Goal: Participate in discussion: Engage in conversation with other users on a specific topic

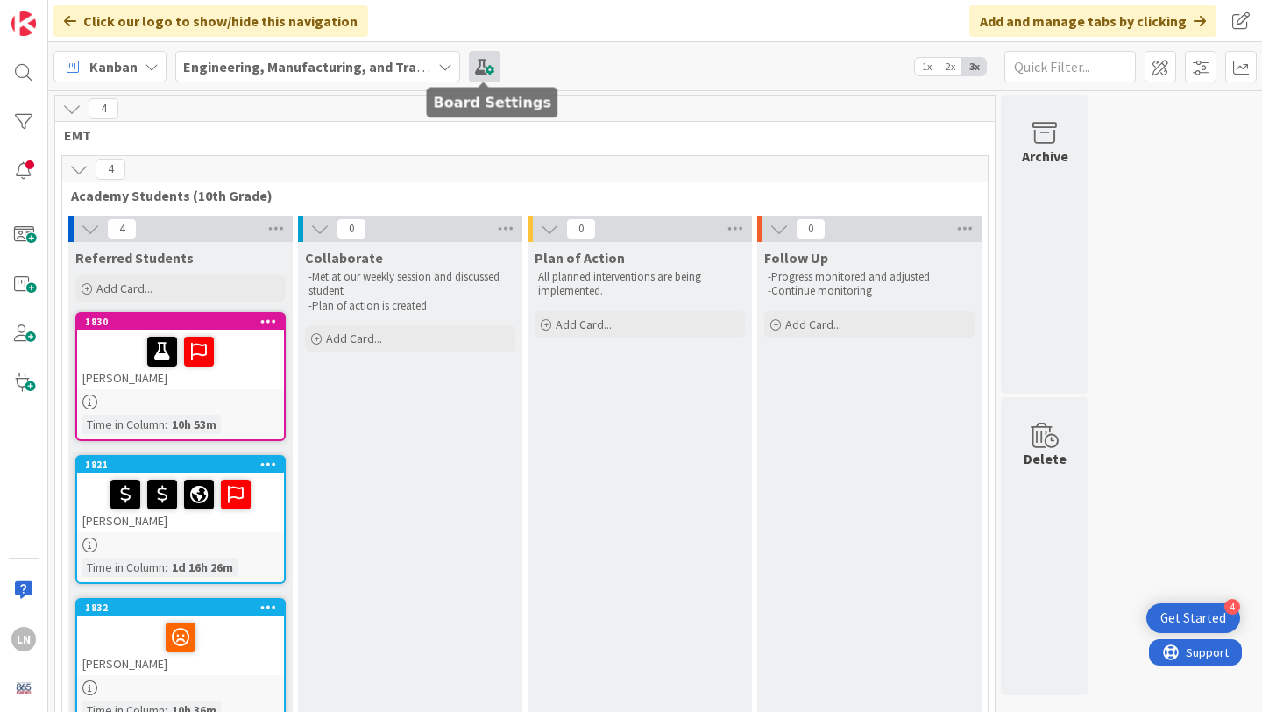
click at [489, 66] on span at bounding box center [485, 67] width 32 height 32
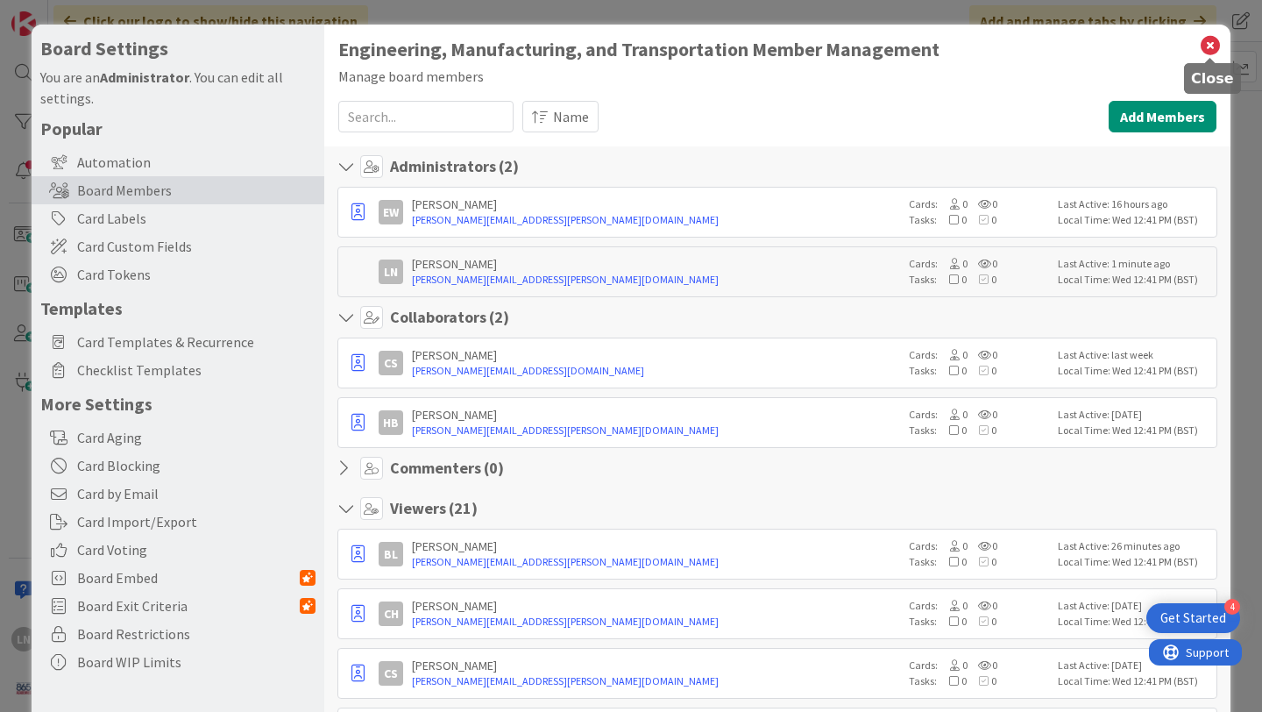
click at [1212, 44] on icon at bounding box center [1210, 45] width 23 height 25
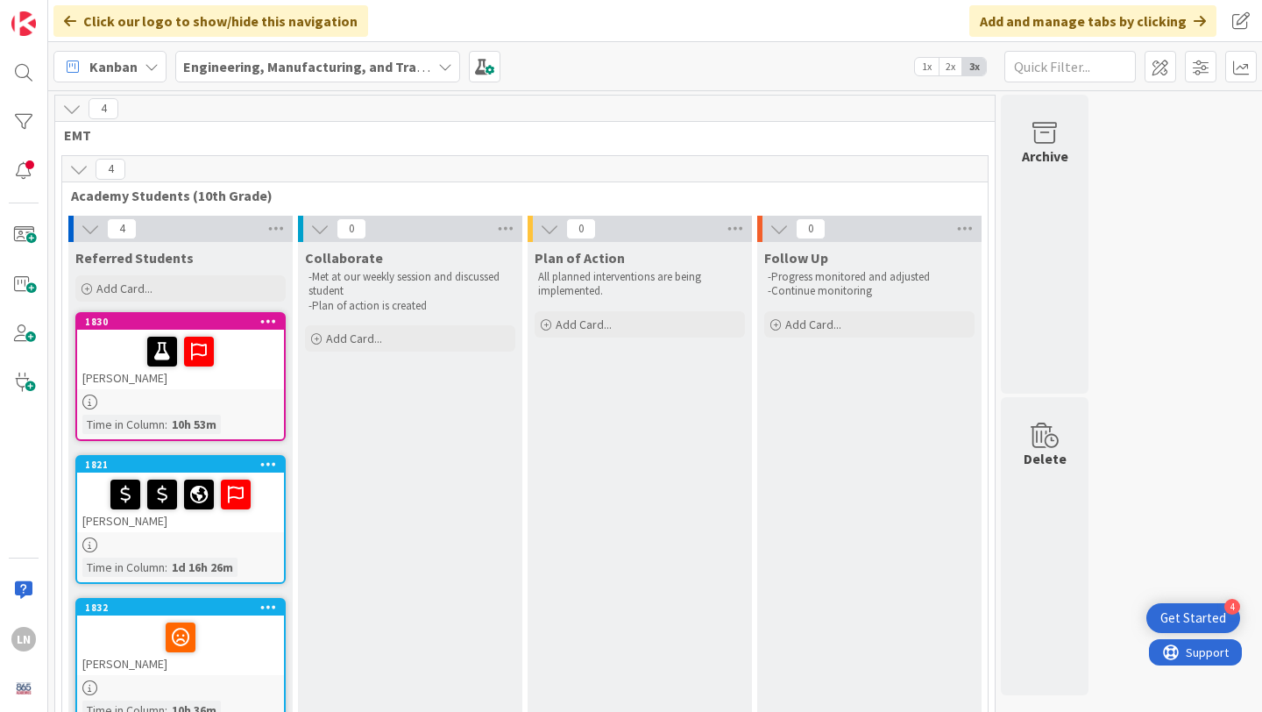
click at [234, 358] on div at bounding box center [180, 351] width 196 height 37
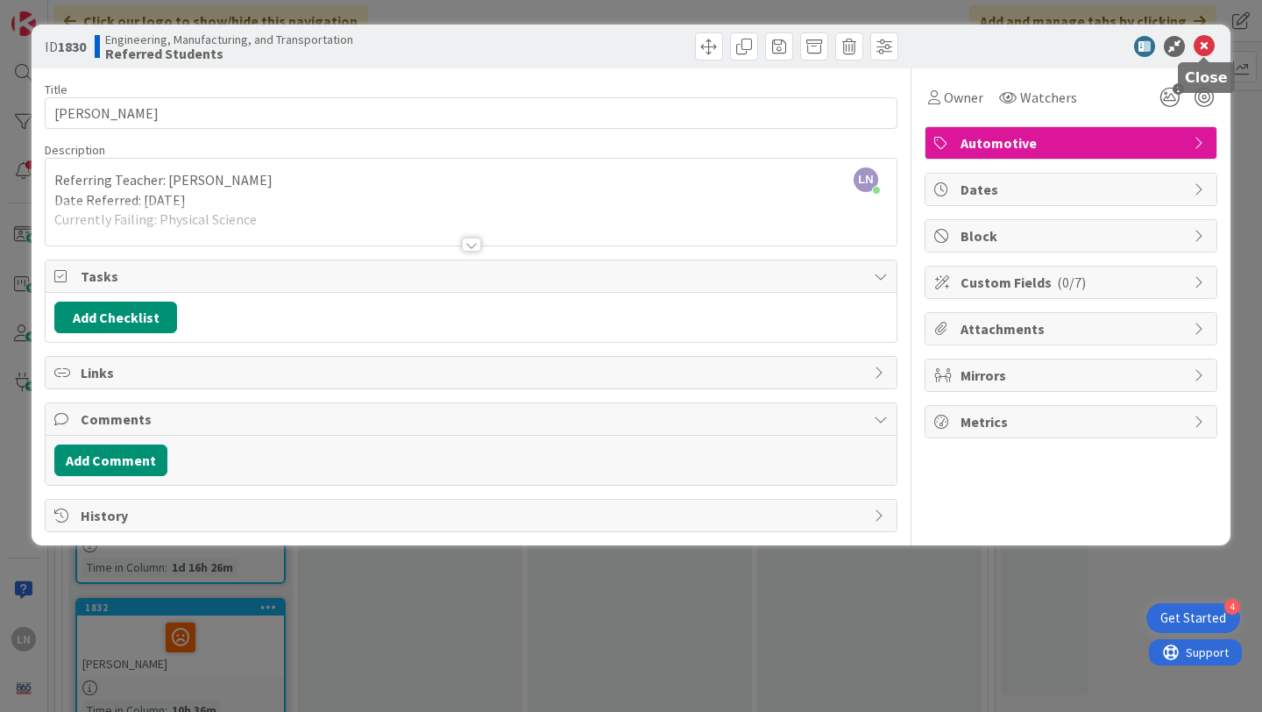
click at [1209, 47] on icon at bounding box center [1204, 46] width 21 height 21
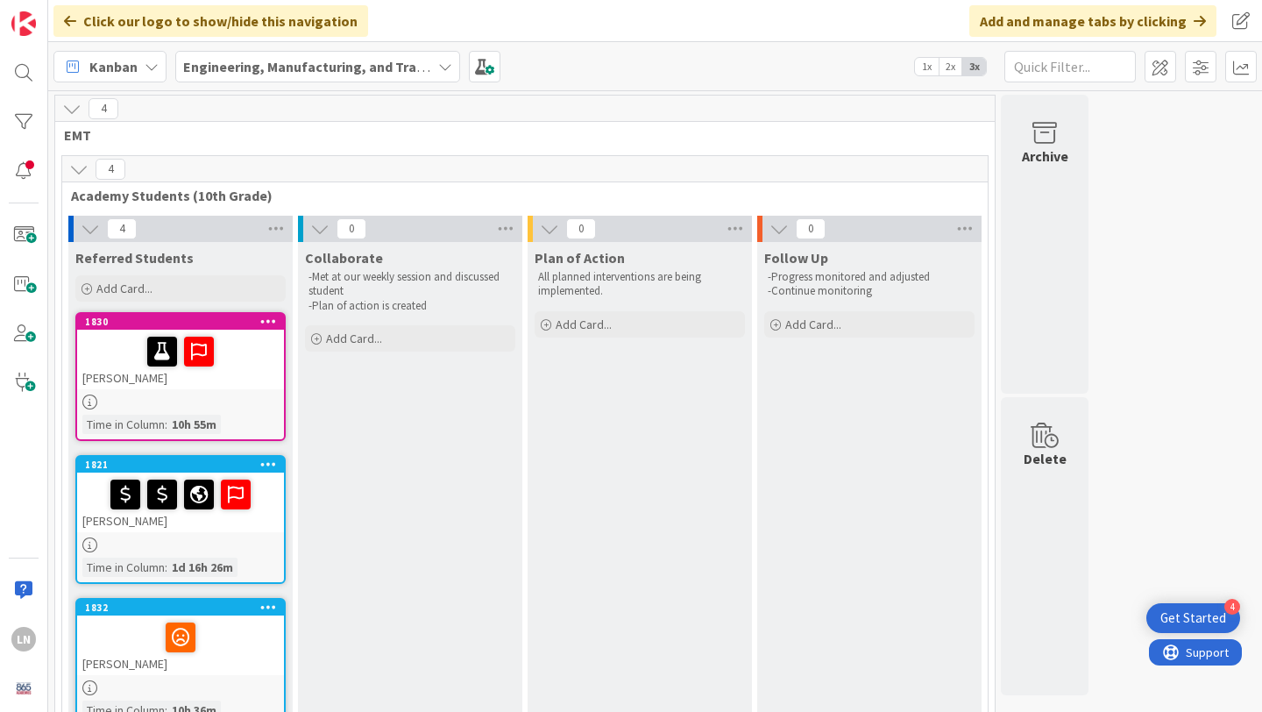
click at [252, 383] on div "[PERSON_NAME]" at bounding box center [180, 360] width 207 height 60
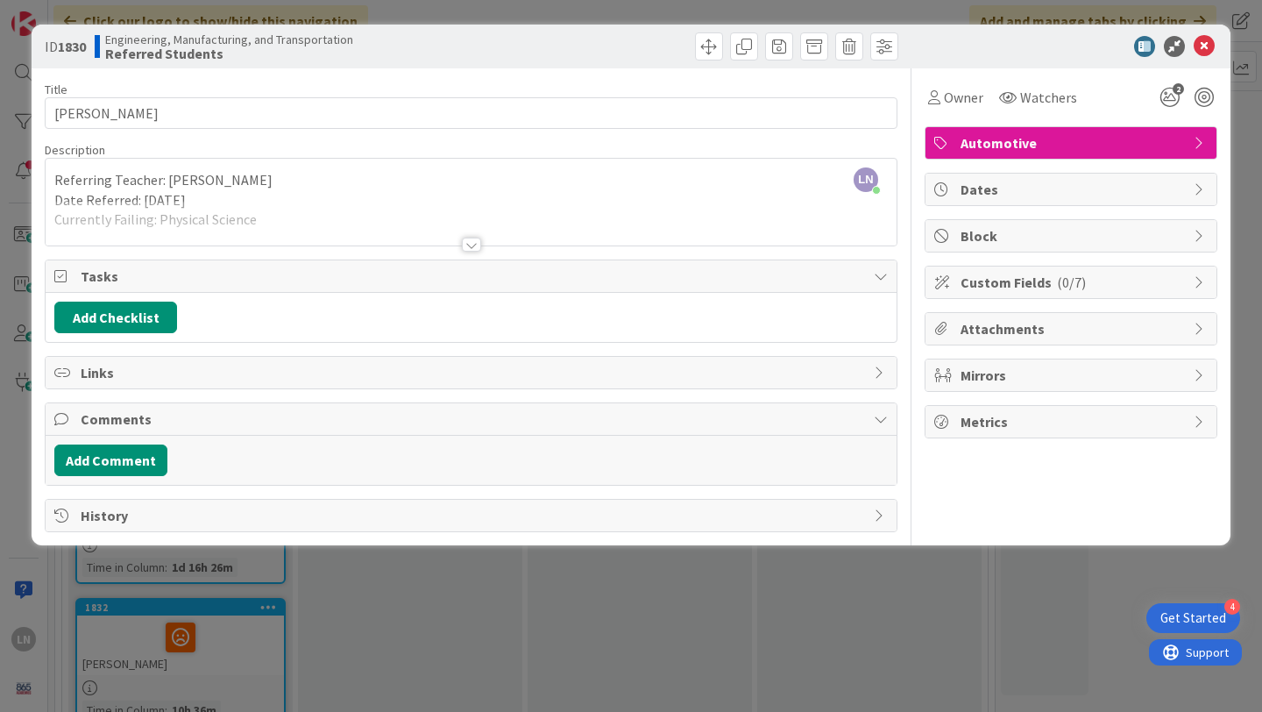
click at [472, 245] on div at bounding box center [471, 245] width 19 height 14
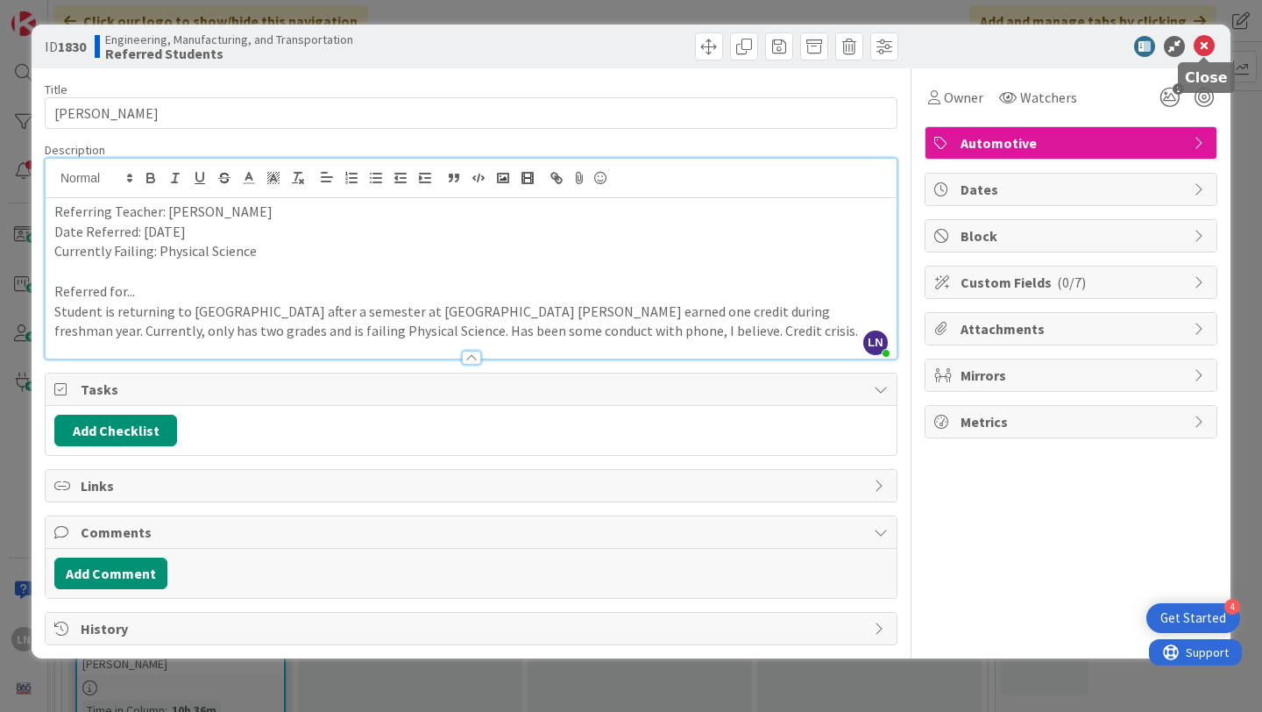
click at [1205, 47] on icon at bounding box center [1204, 46] width 21 height 21
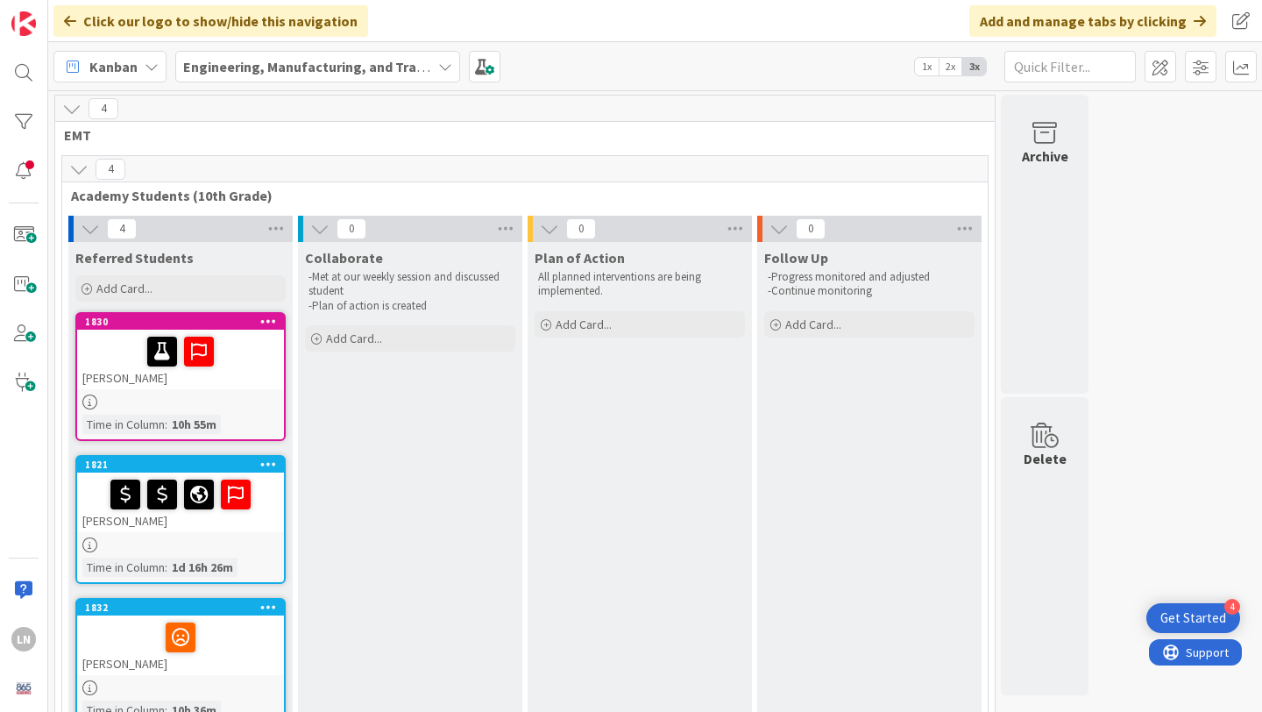
click at [230, 366] on div at bounding box center [180, 351] width 196 height 37
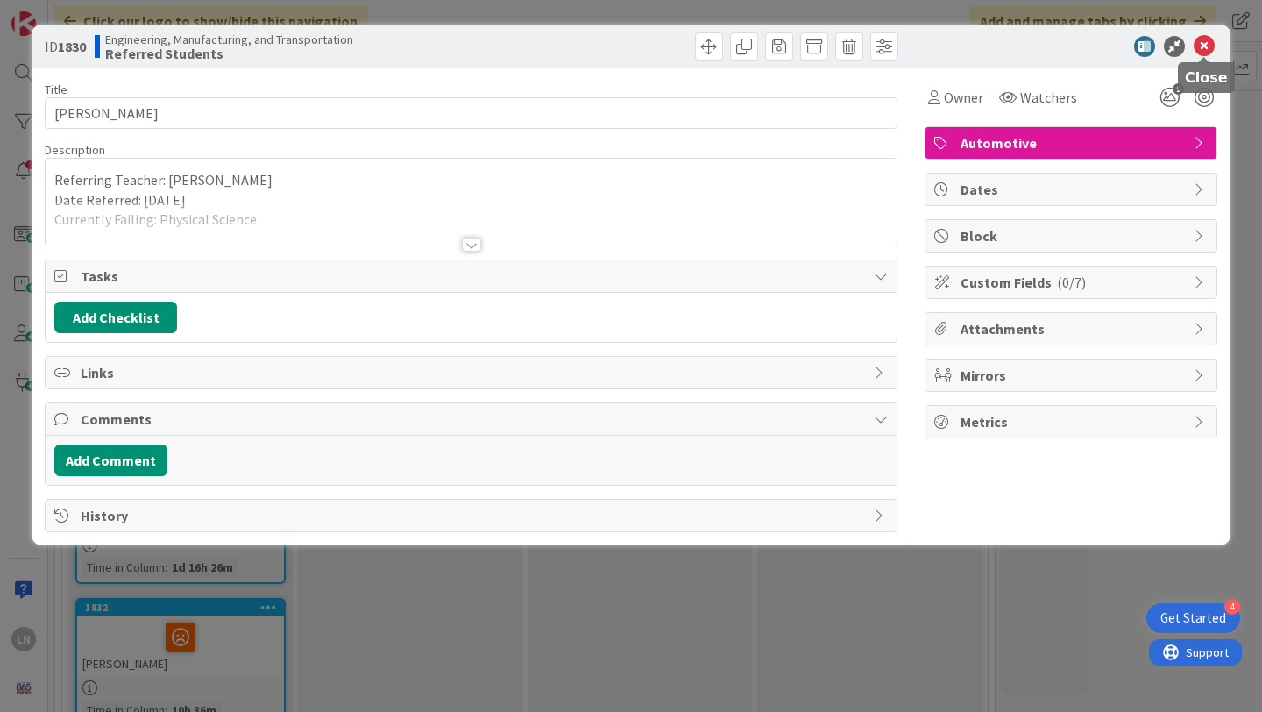
click at [1204, 41] on icon at bounding box center [1204, 46] width 21 height 21
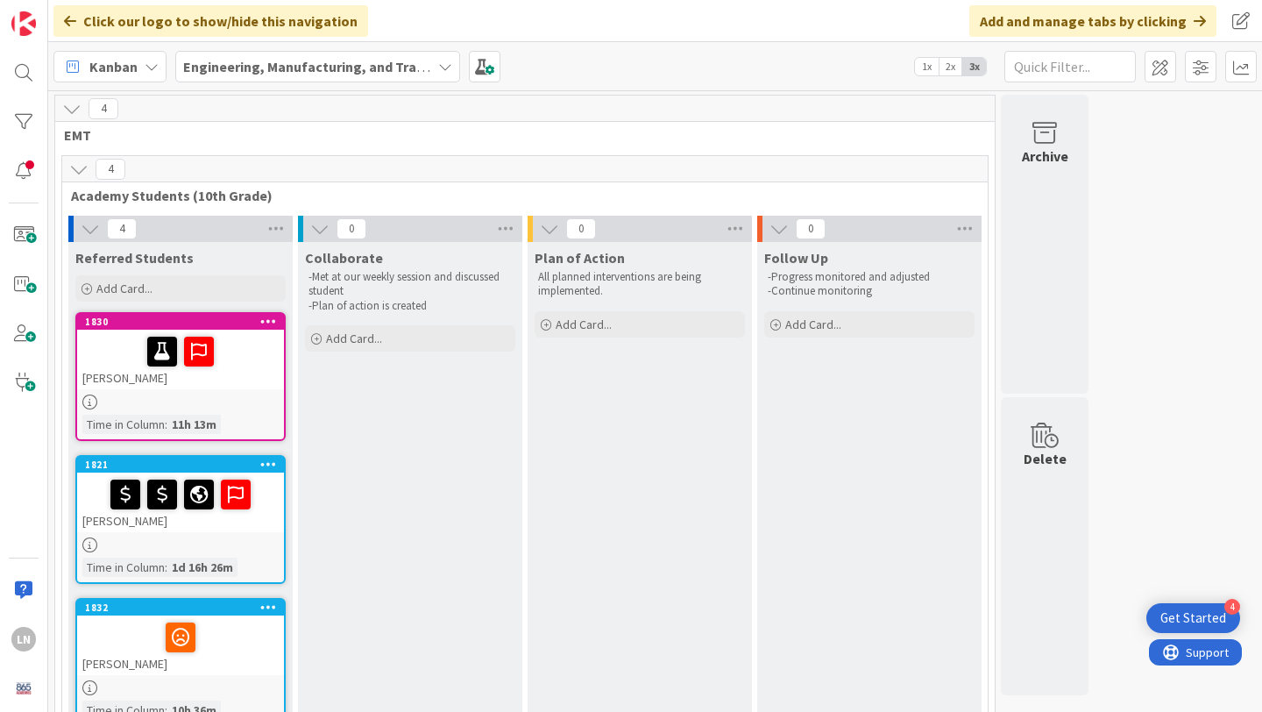
click at [245, 378] on div "[PERSON_NAME]" at bounding box center [180, 360] width 207 height 60
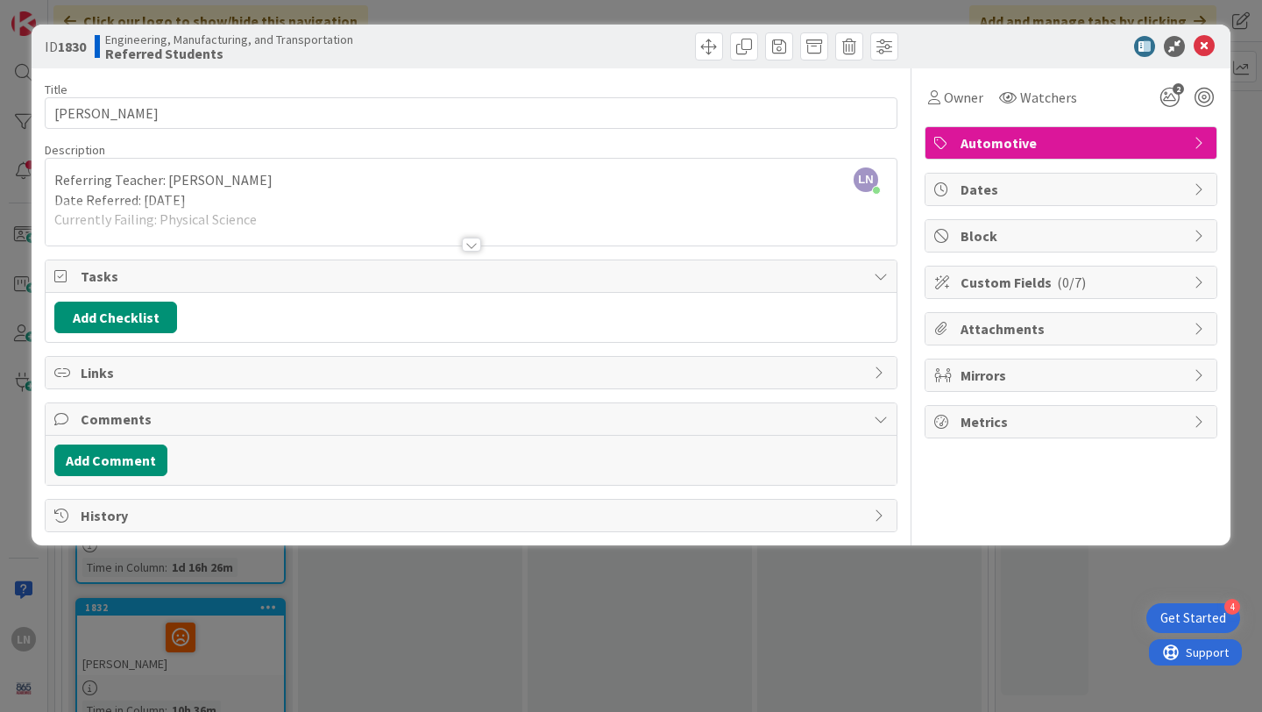
click at [473, 241] on div at bounding box center [471, 245] width 19 height 14
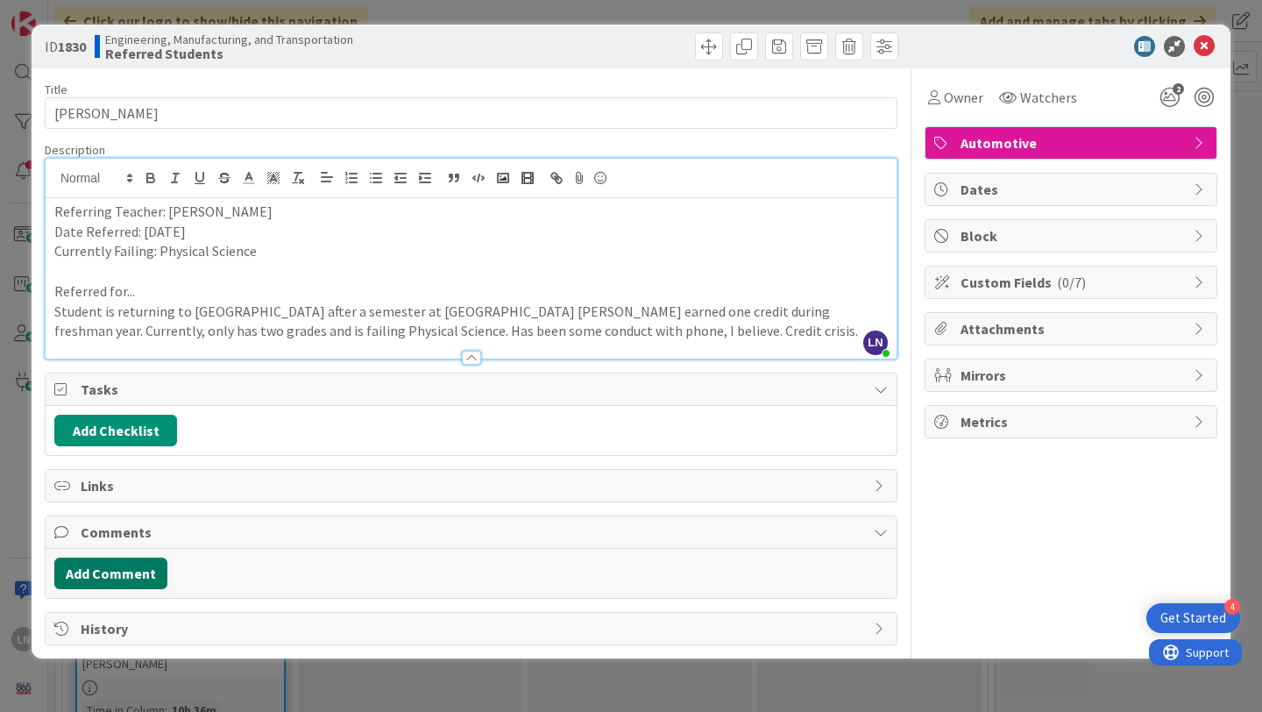
click at [120, 579] on button "Add Comment" at bounding box center [110, 574] width 113 height 32
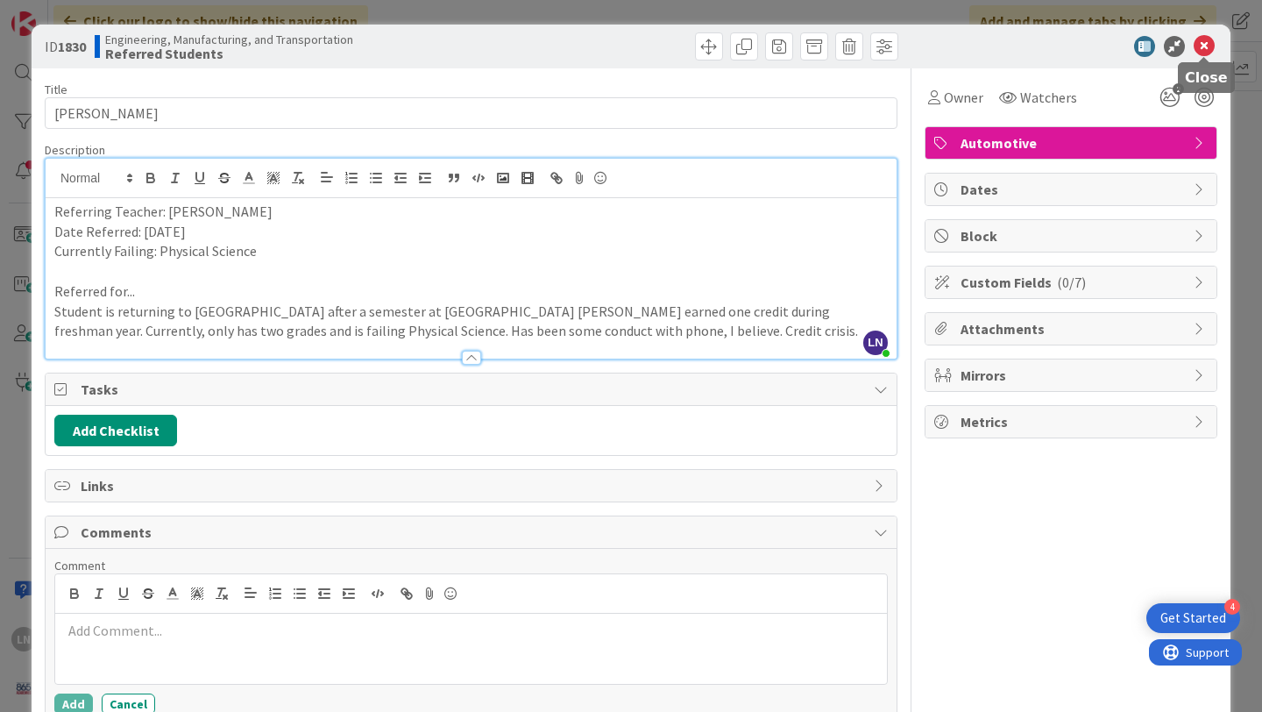
click at [1210, 44] on icon at bounding box center [1204, 46] width 21 height 21
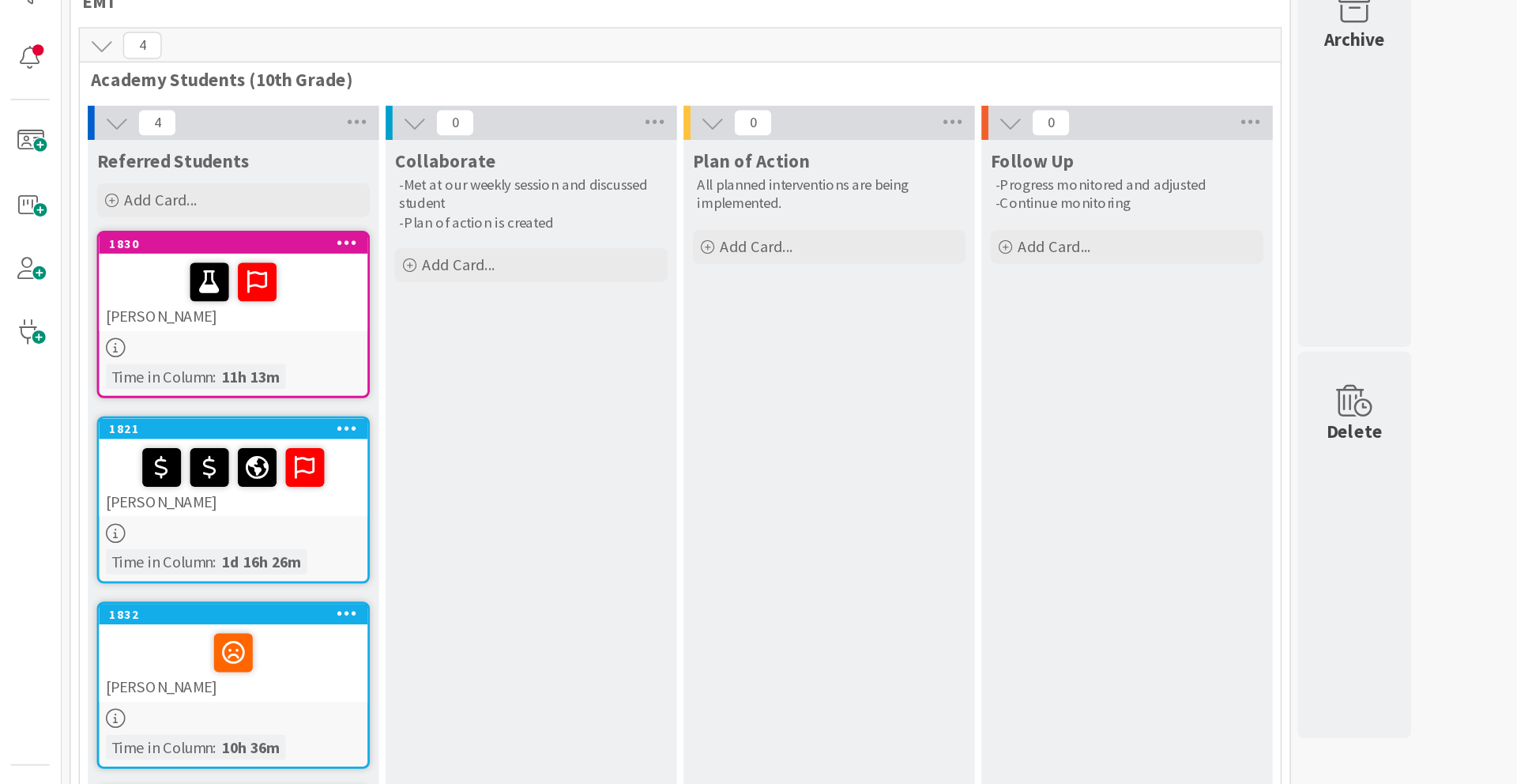
scroll to position [6, 0]
click at [215, 318] on div at bounding box center [162, 310] width 177 height 33
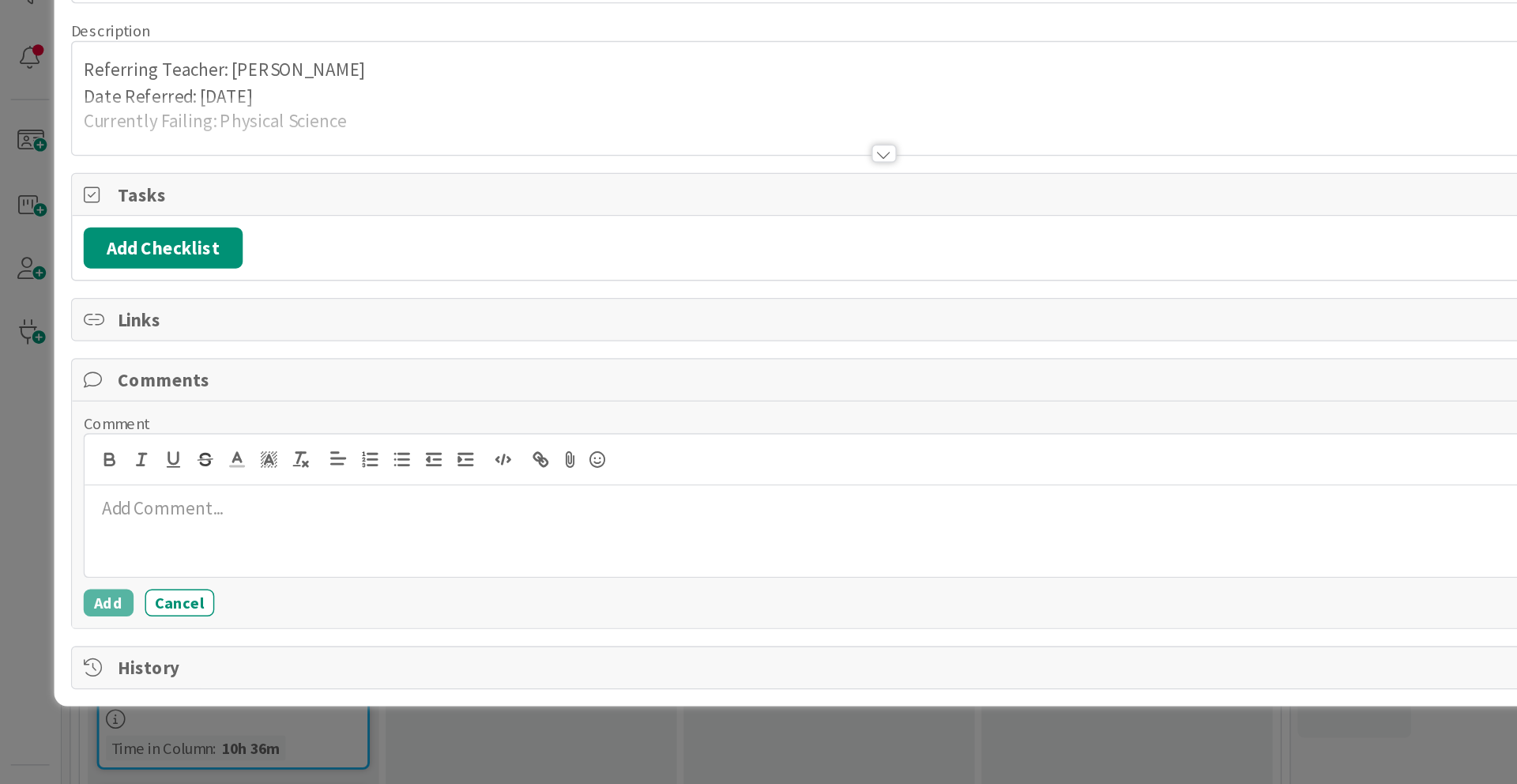
click at [617, 222] on div at bounding box center [614, 221] width 17 height 13
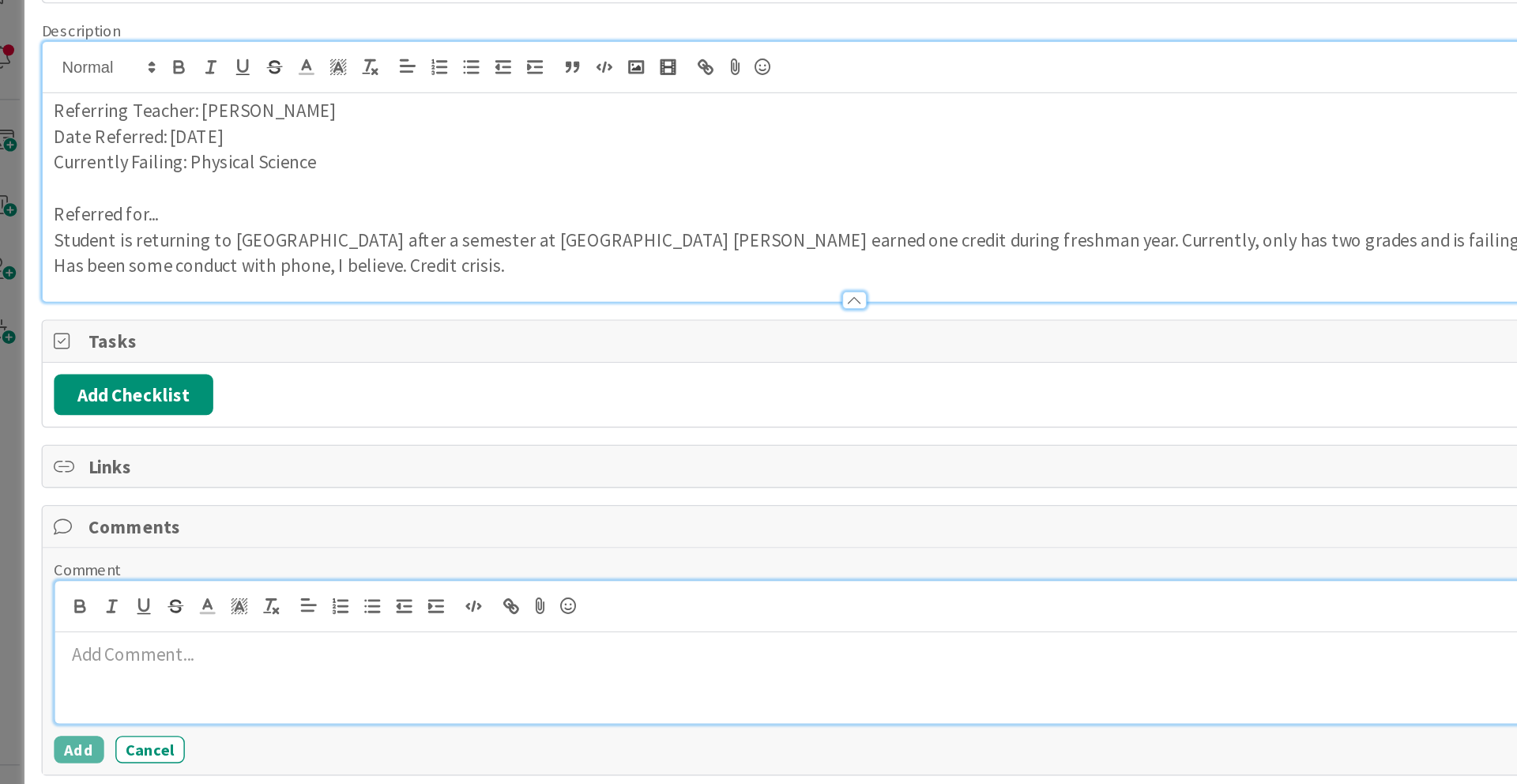
click at [183, 567] on p at bounding box center [615, 569] width 1098 height 18
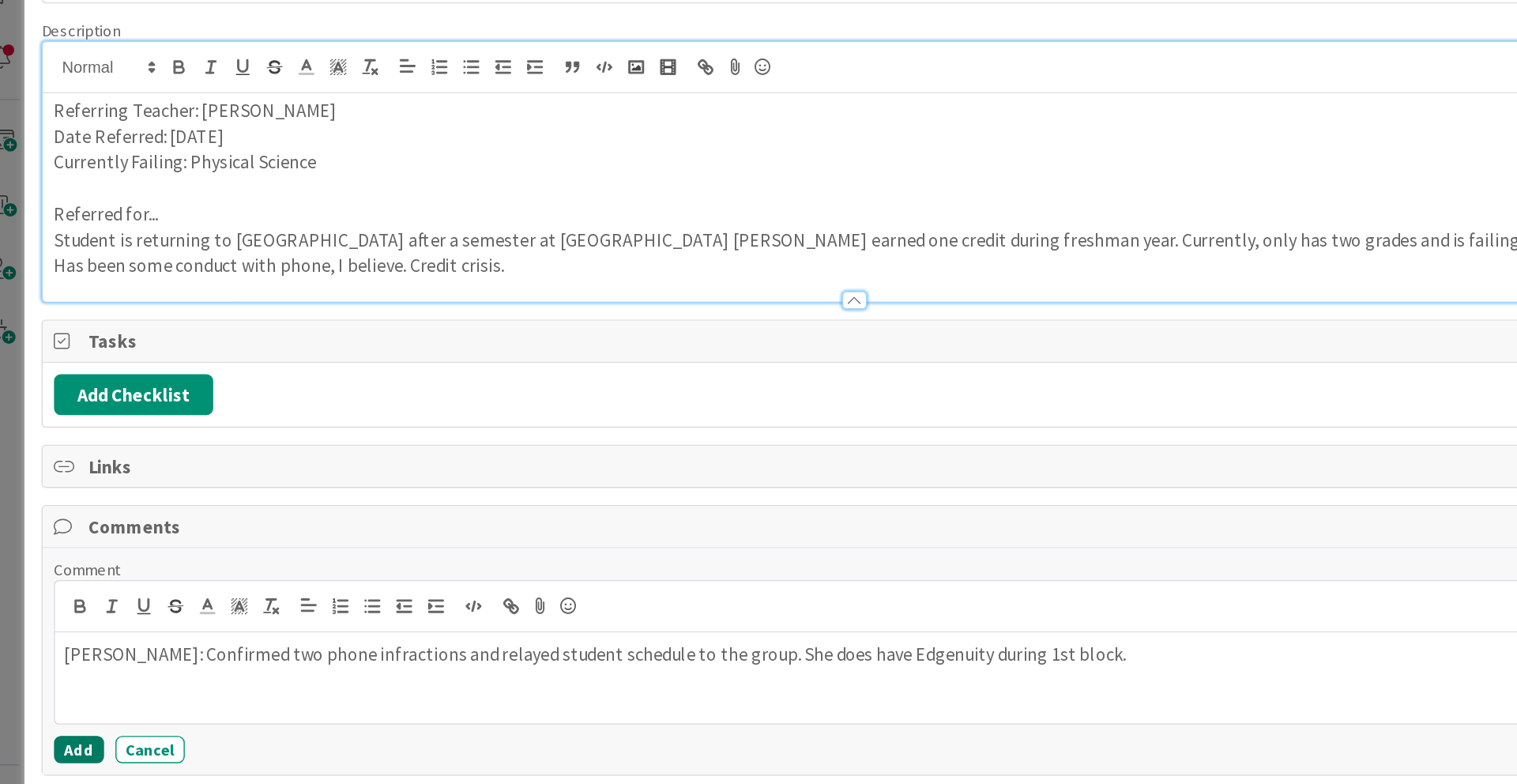
click at [68, 633] on button "Add" at bounding box center [76, 634] width 35 height 19
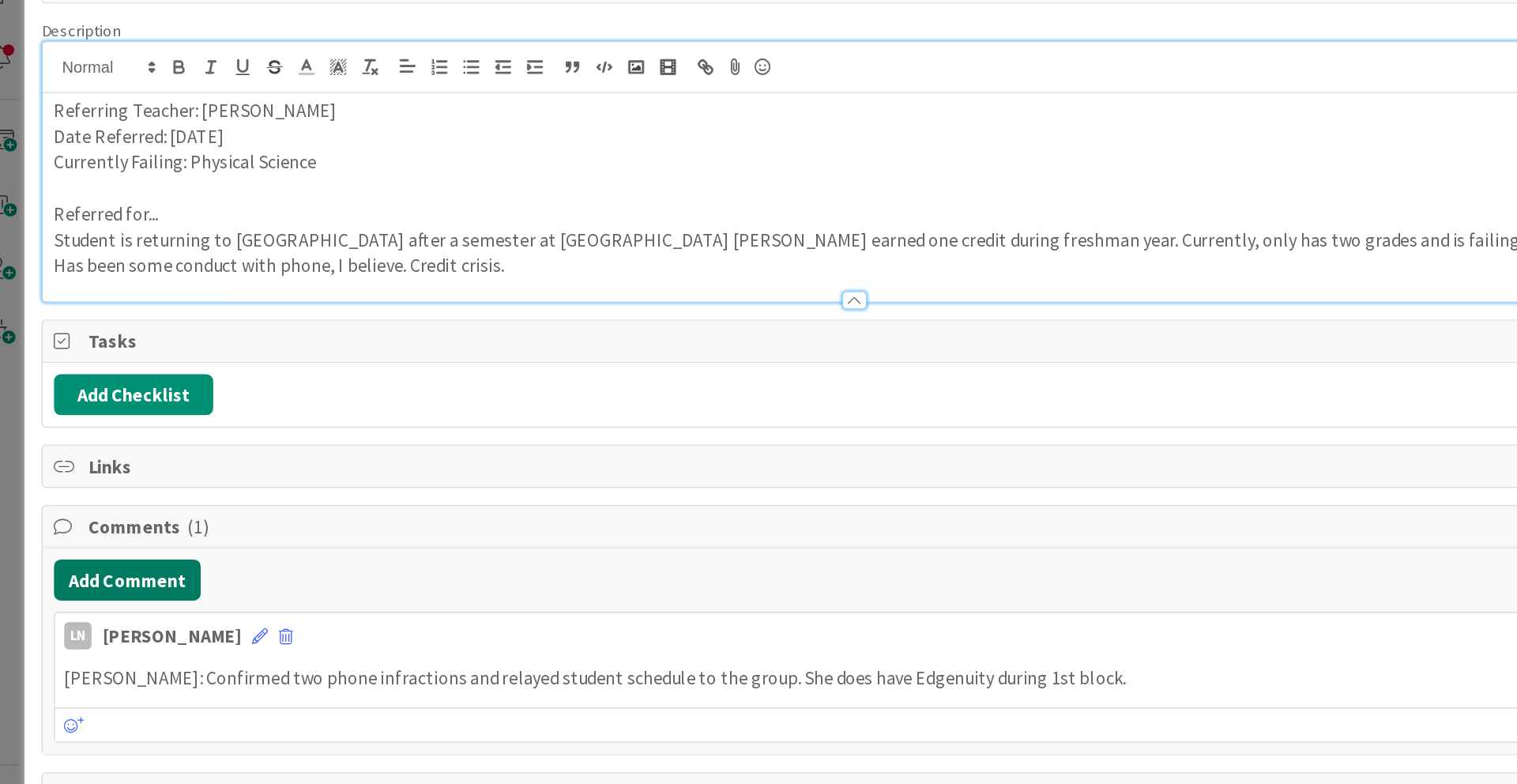
click at [138, 522] on button "Add Comment" at bounding box center [109, 517] width 102 height 29
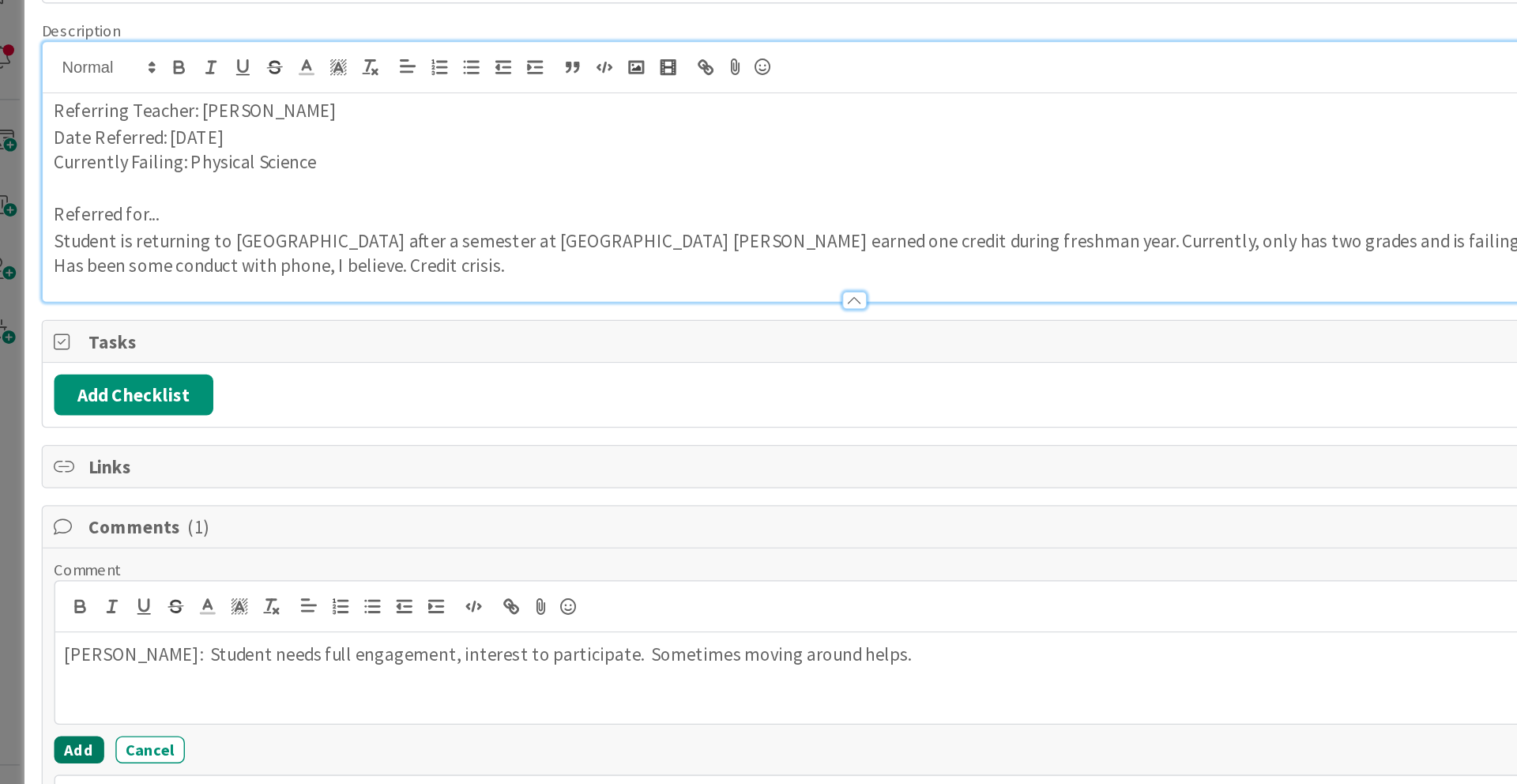
click at [68, 635] on button "Add" at bounding box center [76, 634] width 35 height 19
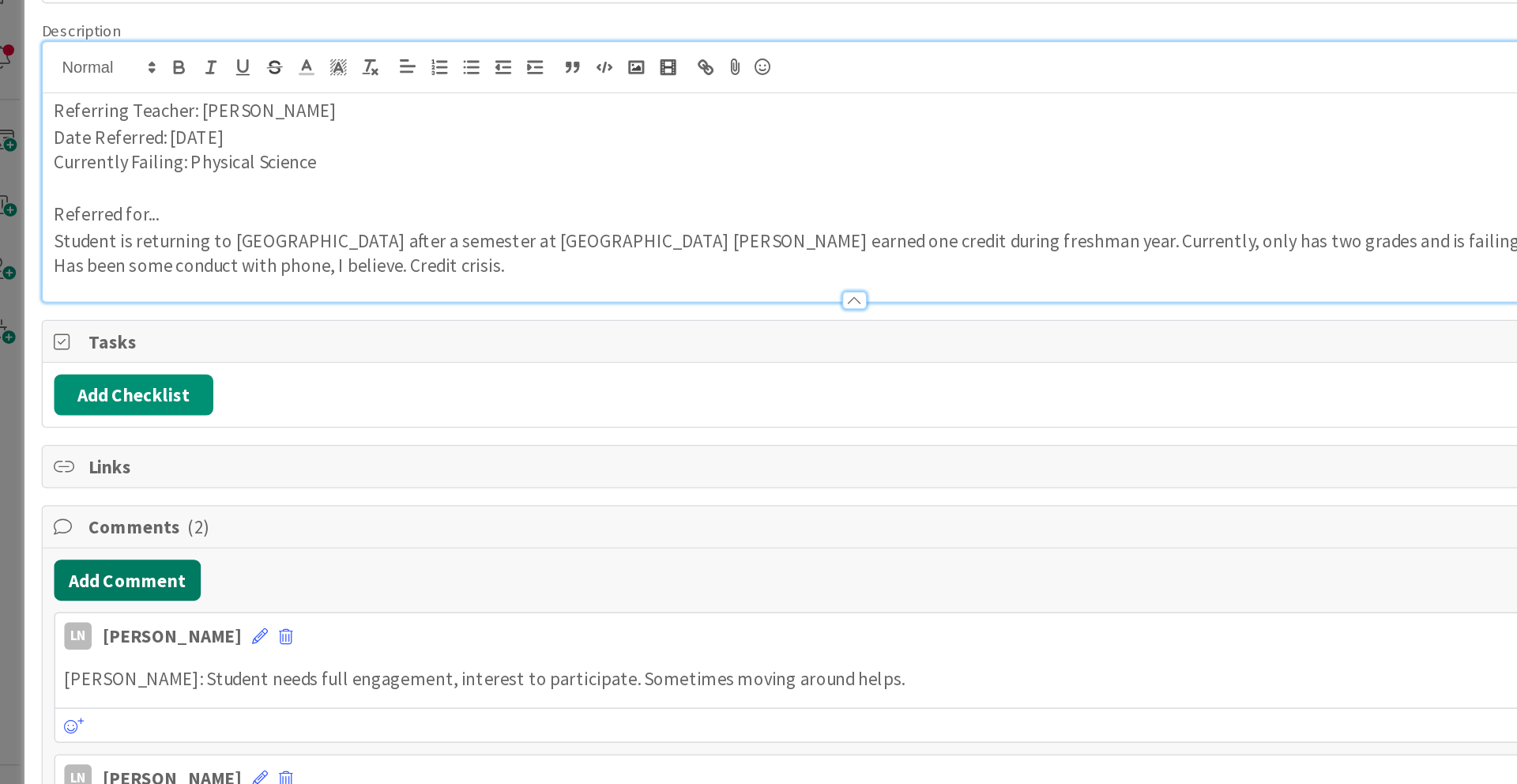
click at [117, 520] on button "Add Comment" at bounding box center [109, 517] width 102 height 29
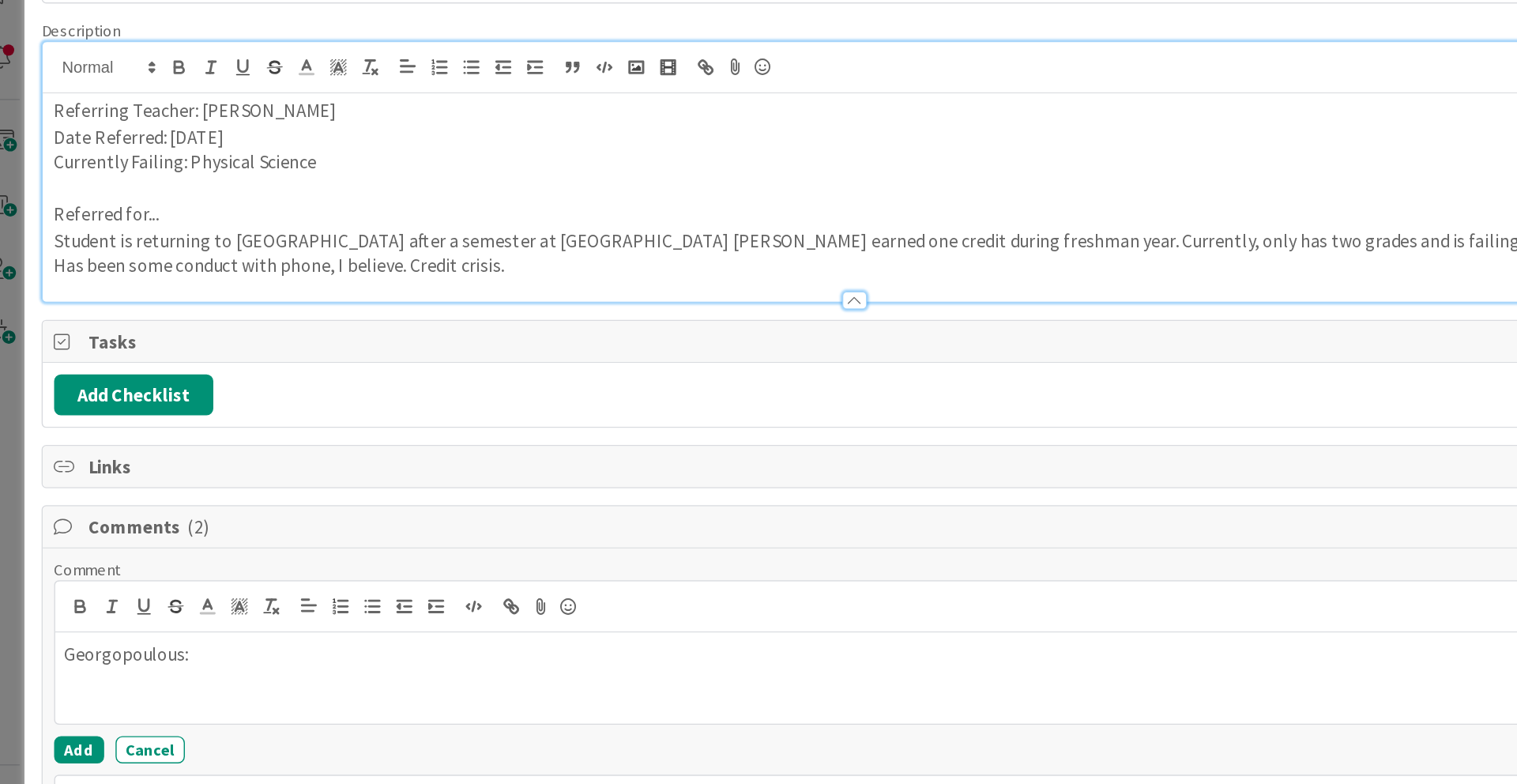
click at [141, 573] on p "Georgopoulous:" at bounding box center [615, 569] width 1098 height 18
click at [164, 567] on p "[PERSON_NAME]:" at bounding box center [615, 569] width 1098 height 18
click at [83, 631] on button "Add" at bounding box center [76, 634] width 35 height 19
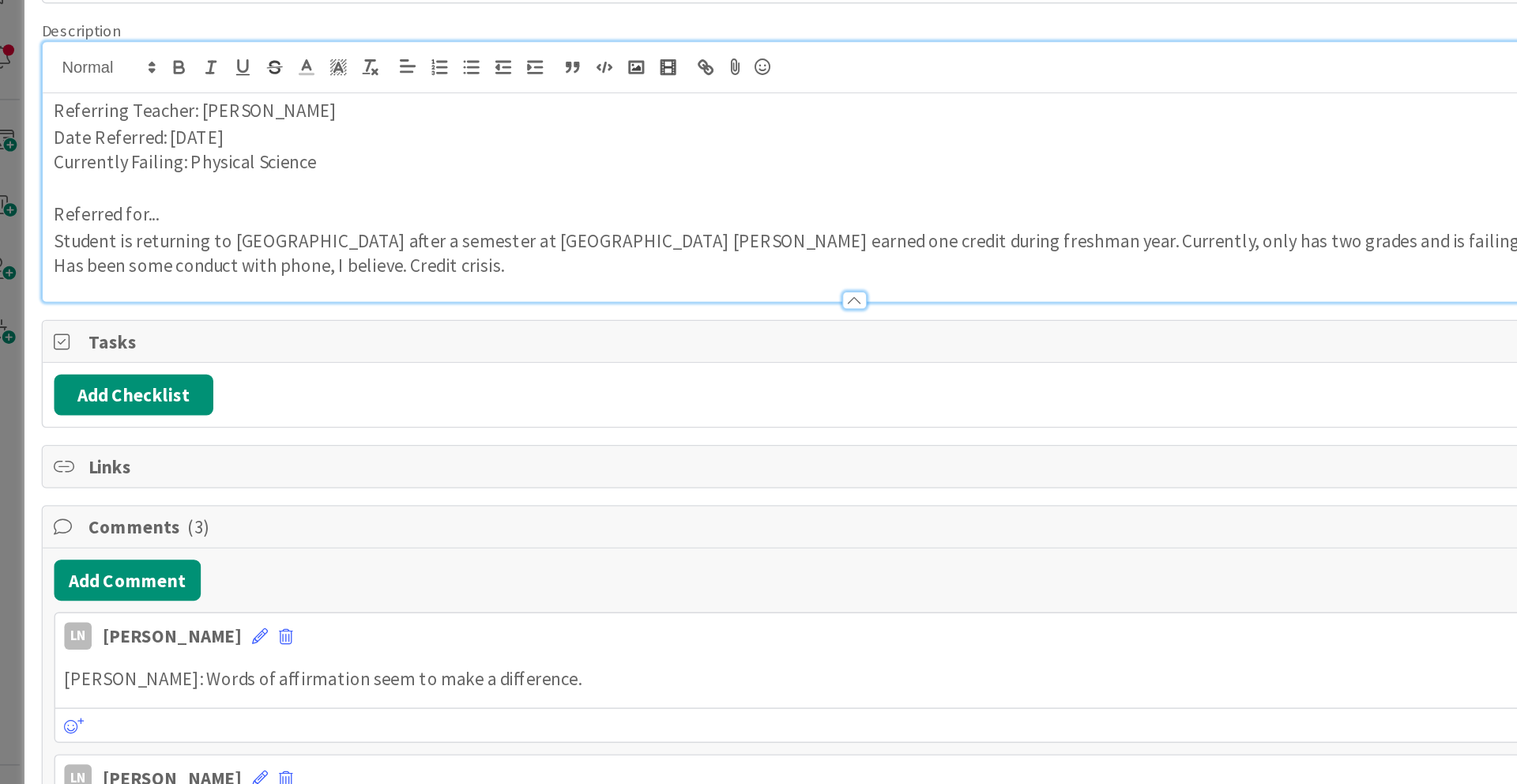
click at [888, 455] on div "Title 18 / 128 [PERSON_NAME] Description LN [PERSON_NAME] joined 3 m ago Referr…" at bounding box center [614, 469] width 1129 height 816
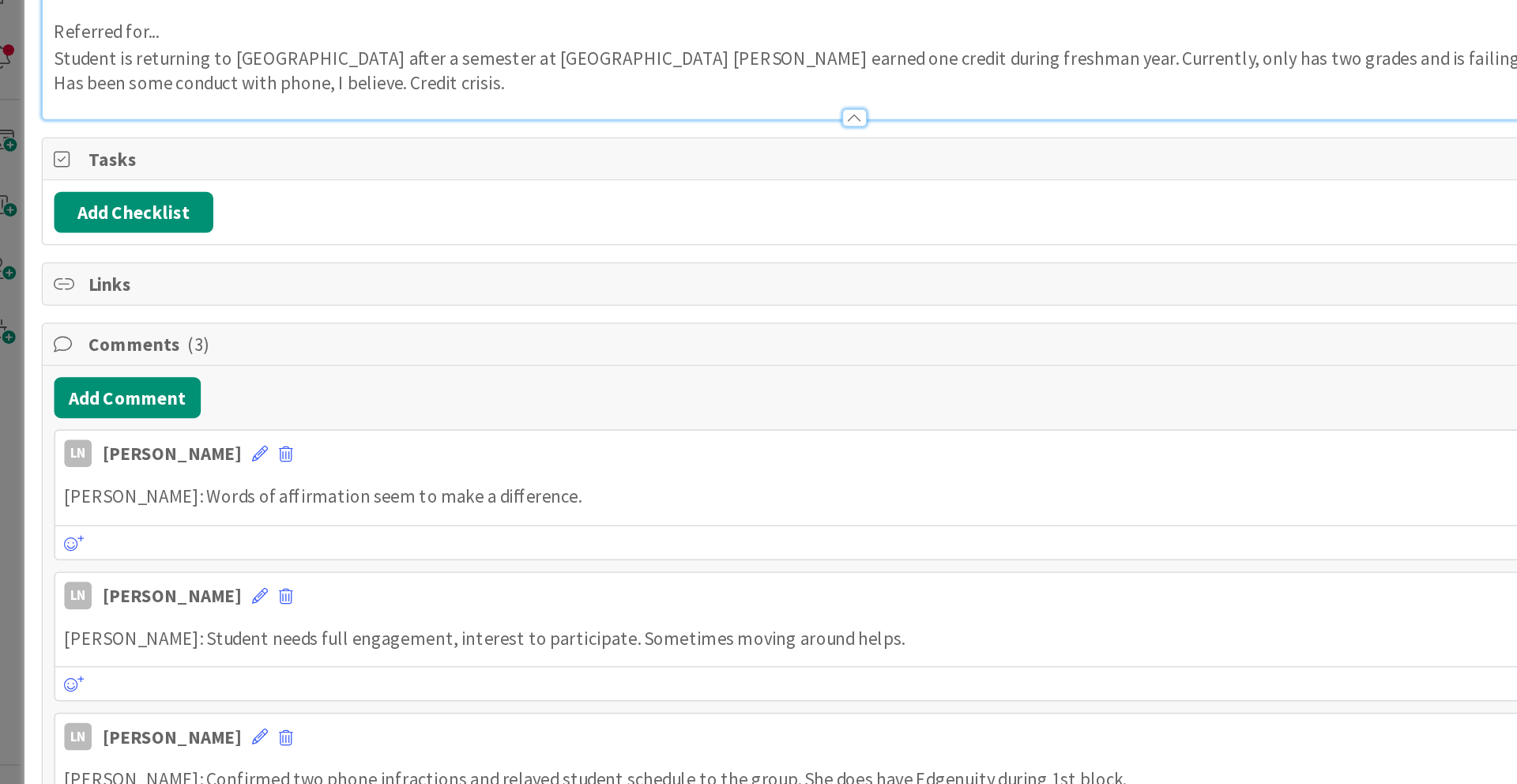
scroll to position [127, 0]
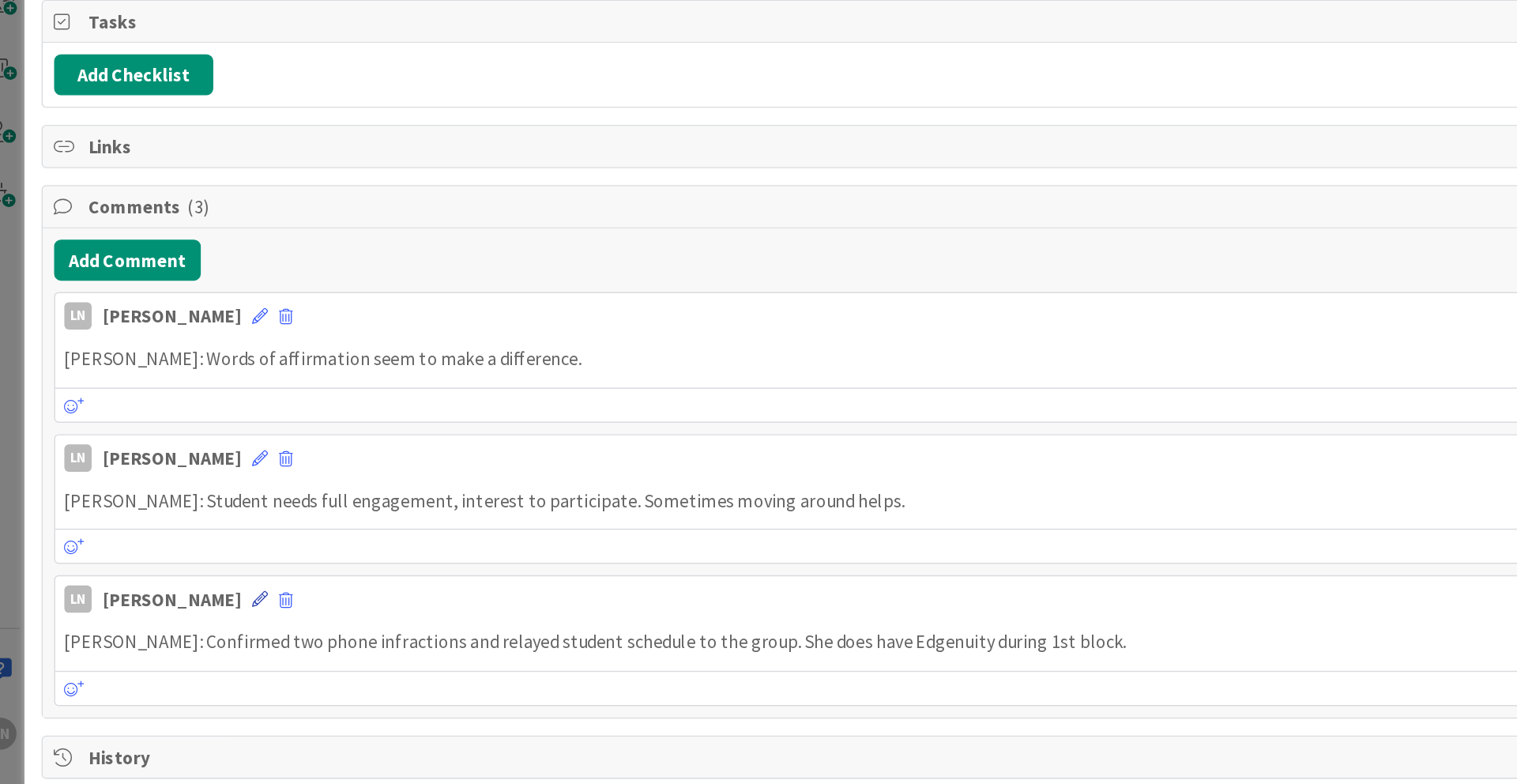
click at [196, 624] on icon at bounding box center [201, 624] width 11 height 11
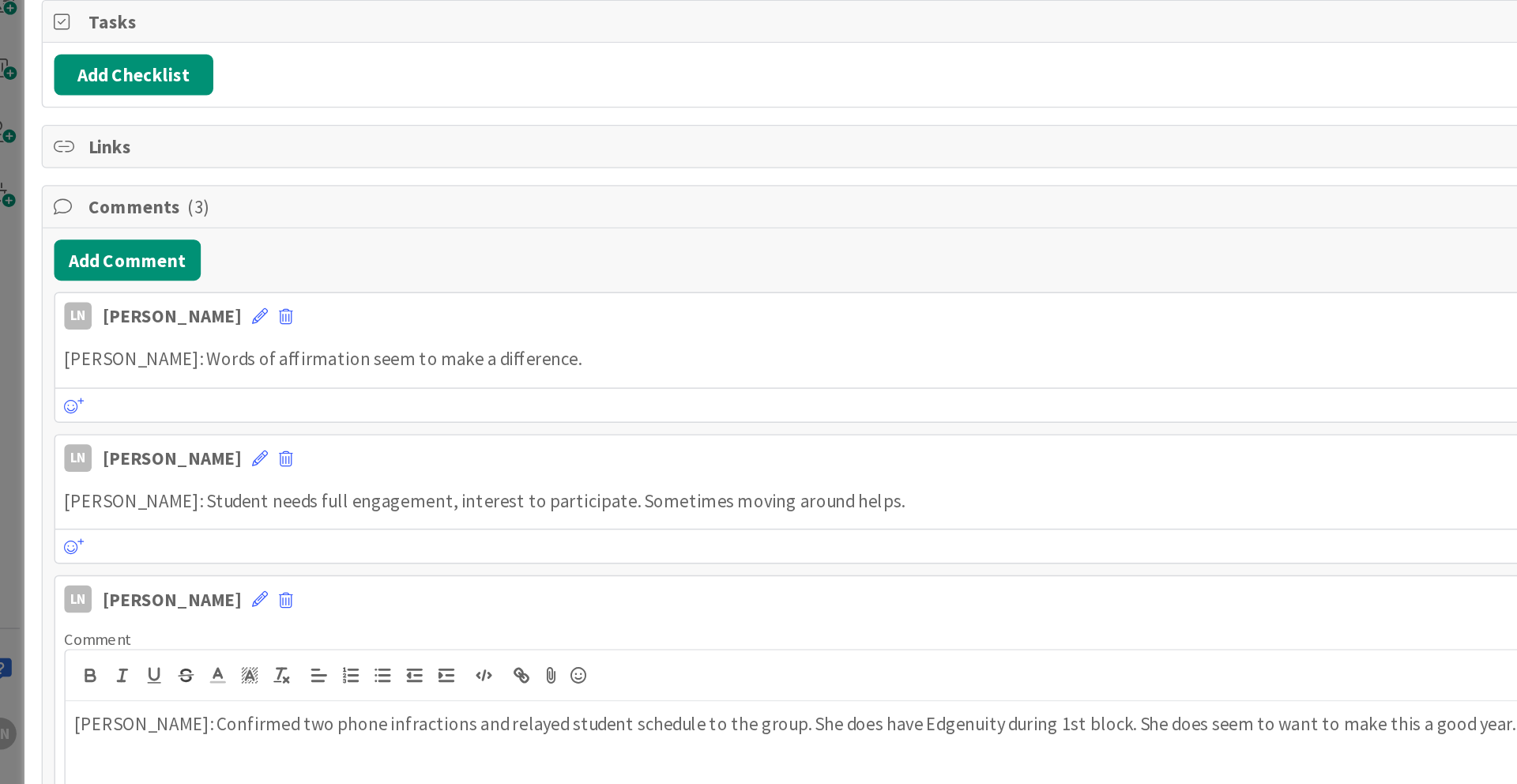
click at [892, 603] on div "LN [PERSON_NAME] [DATE] 8:17 AM [PERSON_NAME]: Words of affirmation seem to mak…" at bounding box center [615, 617] width 1112 height 411
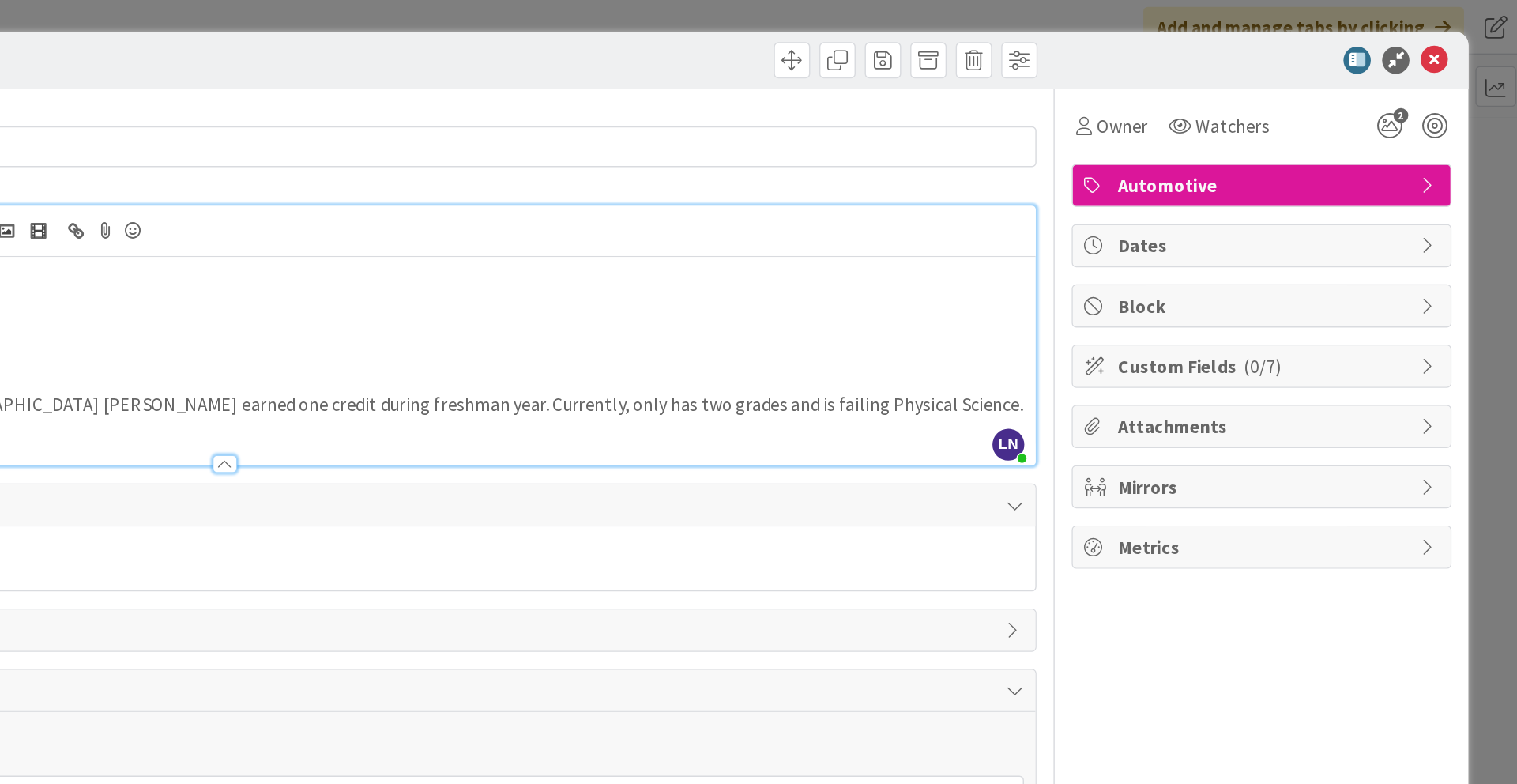
scroll to position [0, 0]
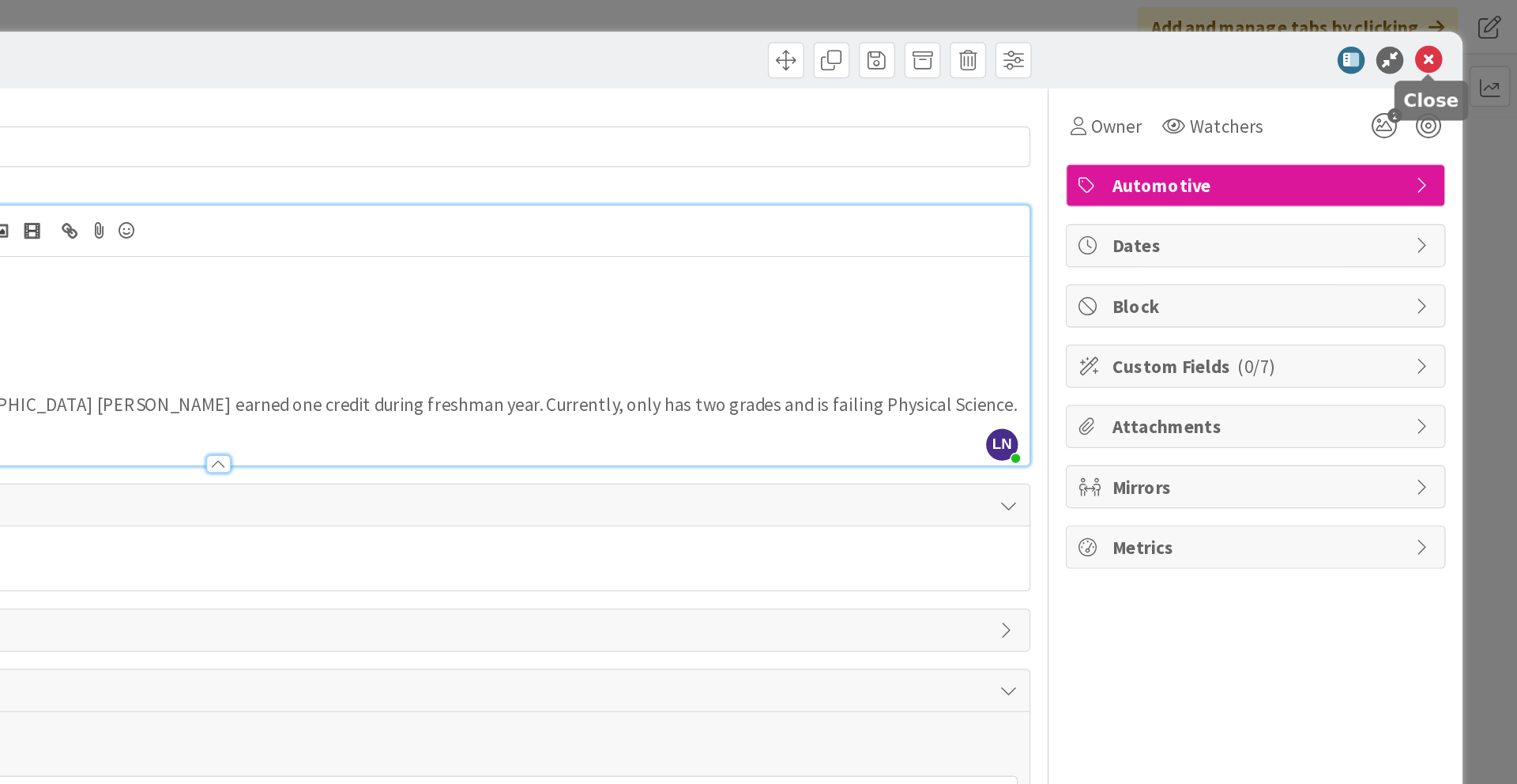
click at [1138, 43] on icon at bounding box center [1455, 41] width 19 height 19
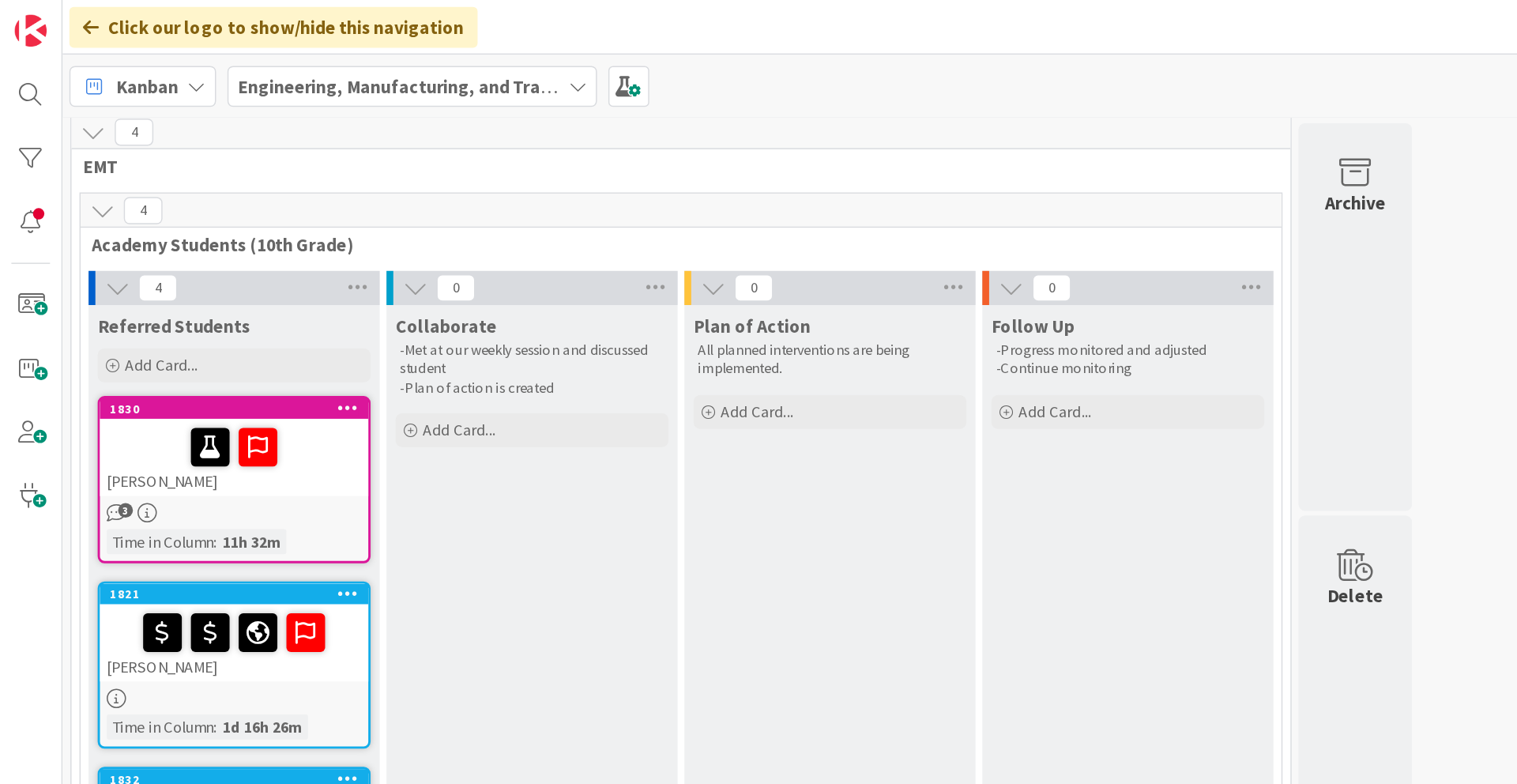
click at [202, 472] on div "[PERSON_NAME]" at bounding box center [162, 447] width 187 height 54
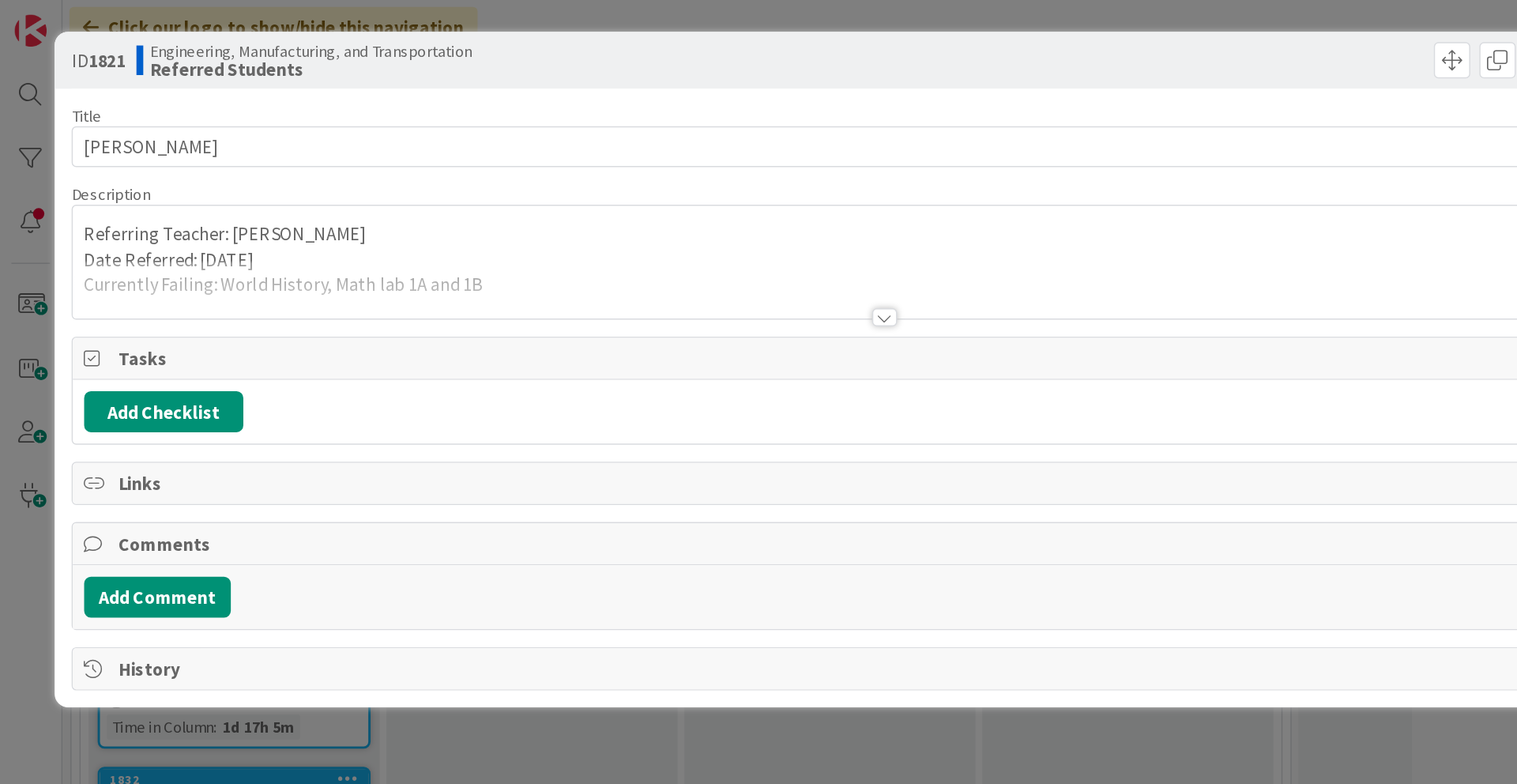
click at [612, 219] on div at bounding box center [614, 221] width 17 height 13
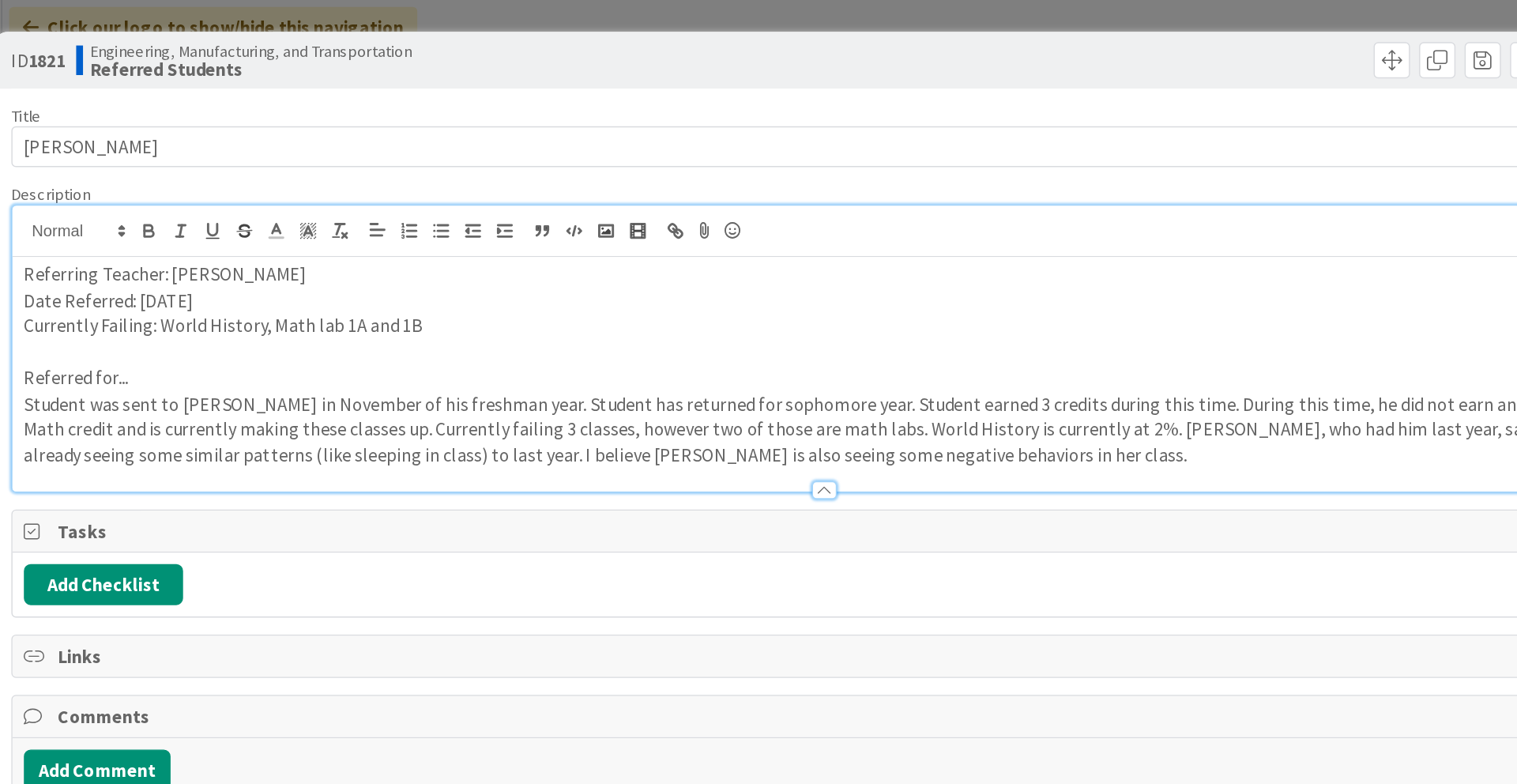
click at [793, 351] on div "Title 14 / 128 [PERSON_NAME] Description LN [PERSON_NAME] just joined Referring…" at bounding box center [614, 330] width 1129 height 538
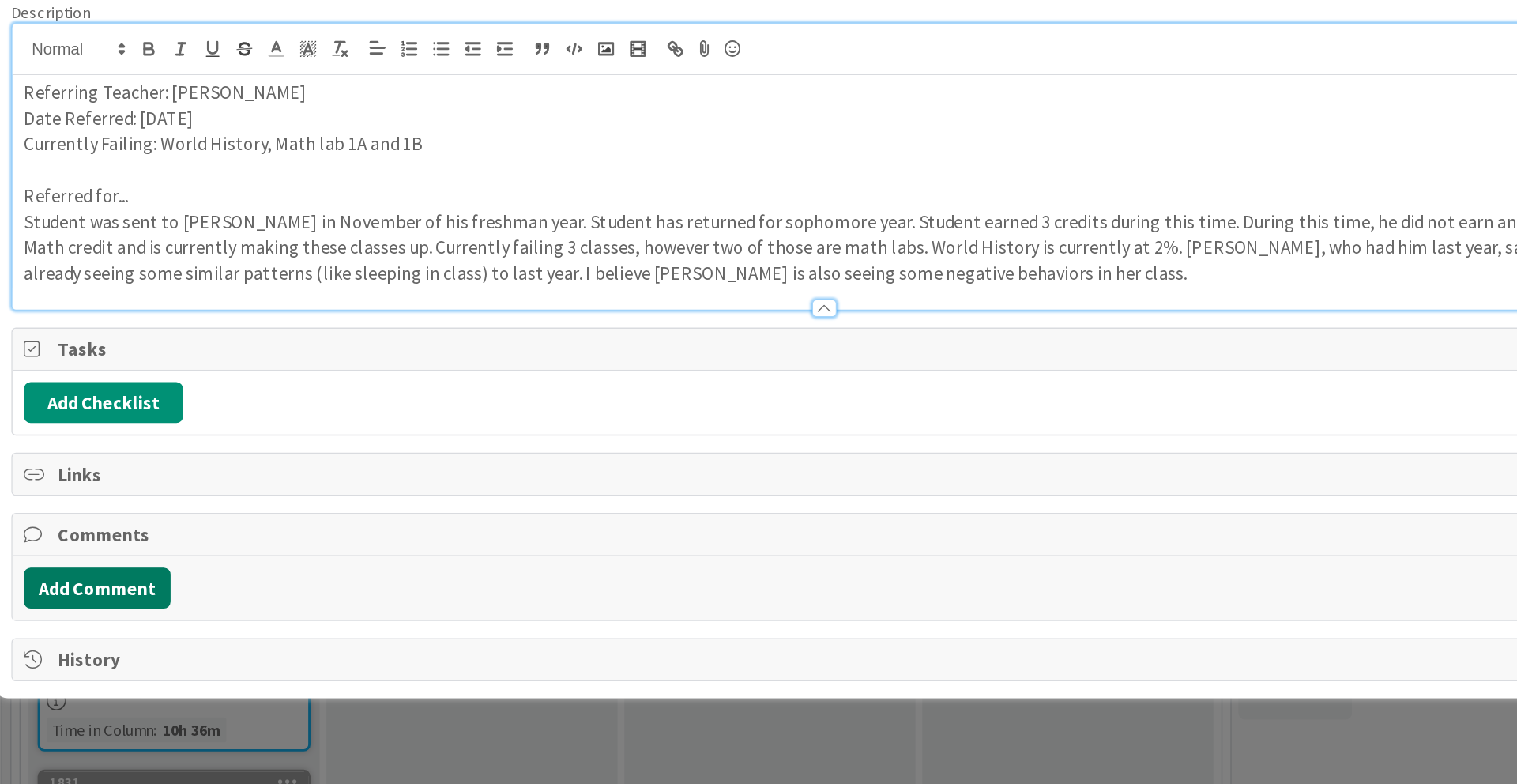
click at [138, 535] on button "Add Comment" at bounding box center [109, 535] width 102 height 29
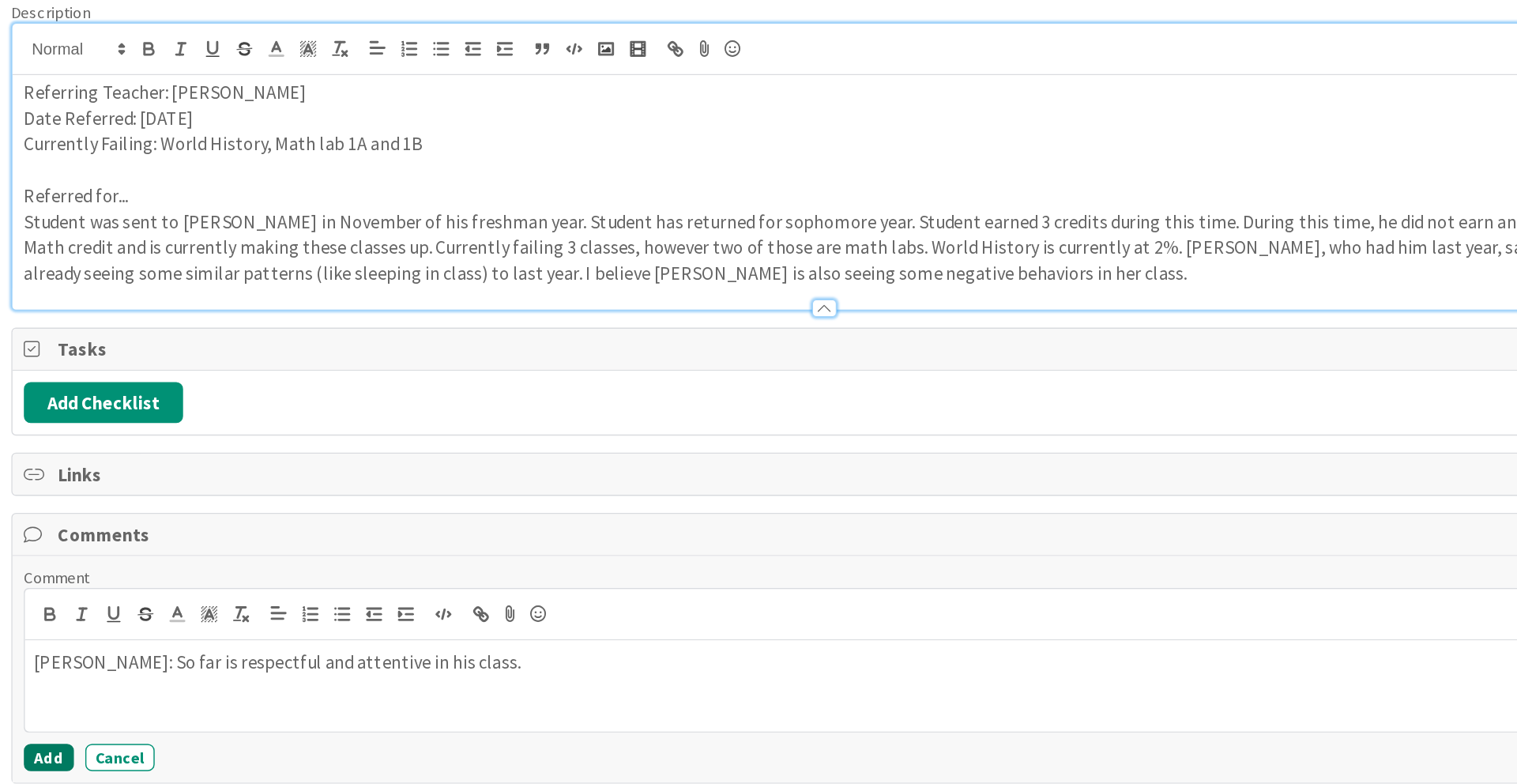
click at [72, 641] on button "Add" at bounding box center [76, 652] width 35 height 19
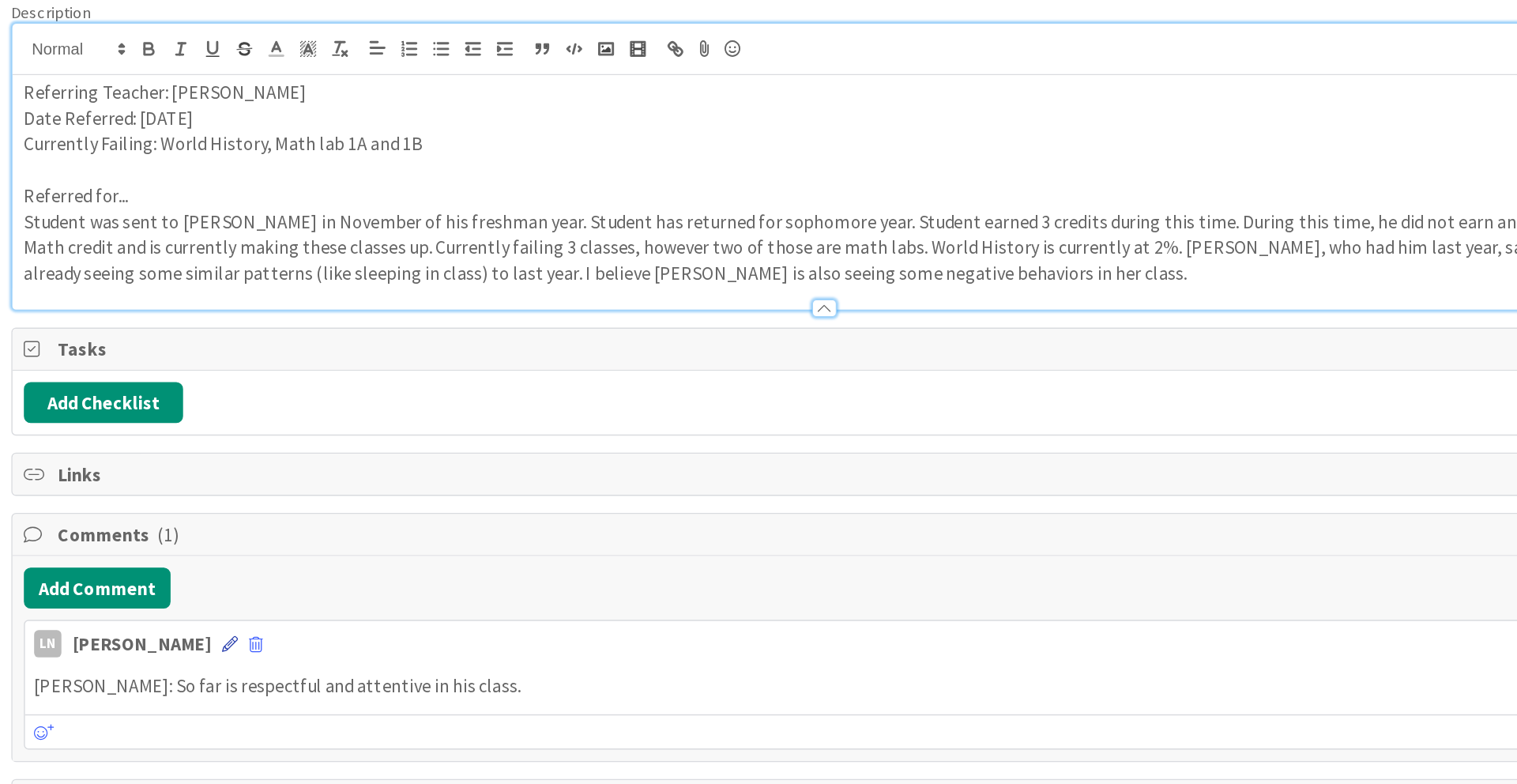
click at [196, 575] on icon at bounding box center [201, 573] width 11 height 11
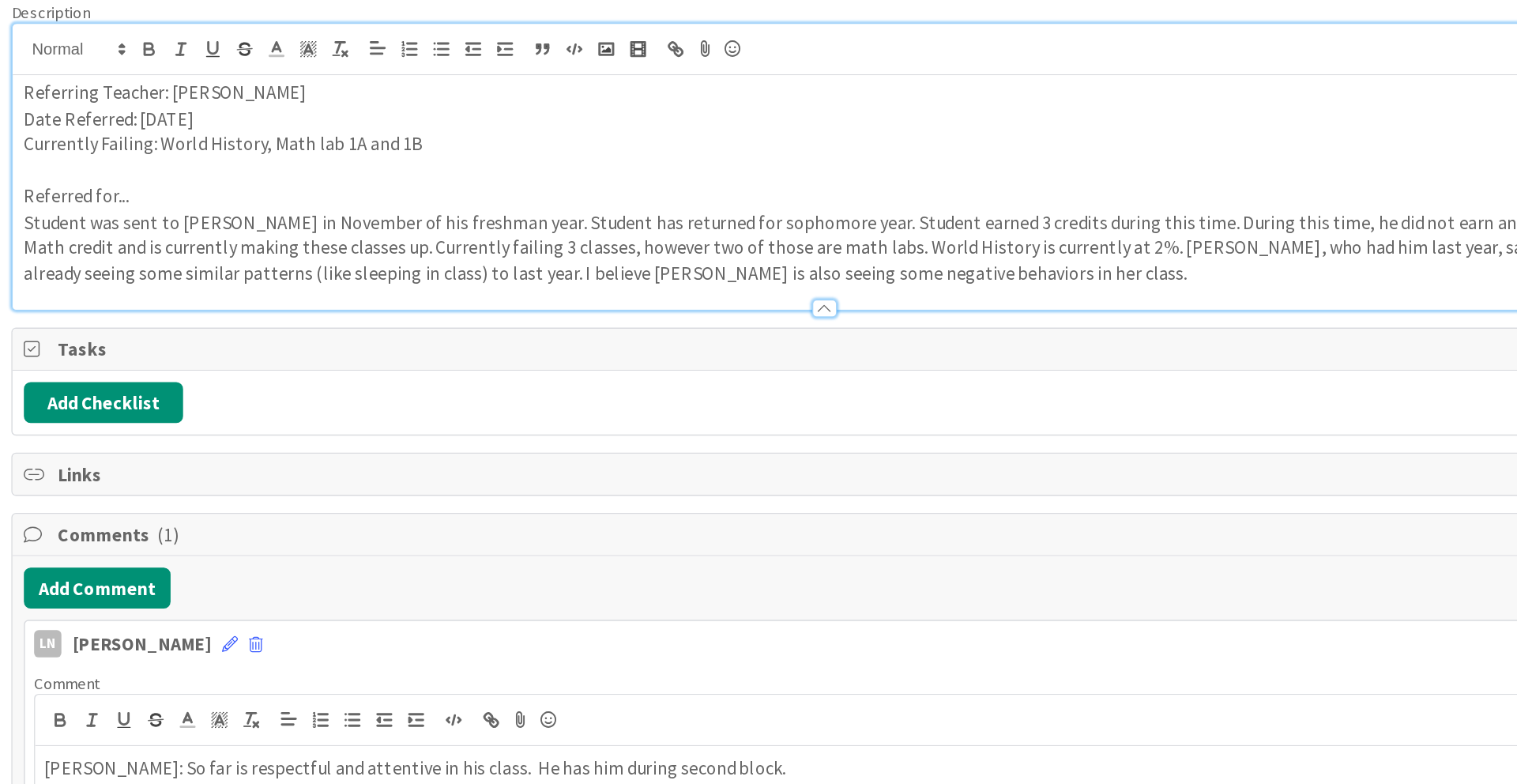
click at [577, 592] on div "Comment [PERSON_NAME]: So far is respectful and attentive in his class. He has …" at bounding box center [615, 664] width 1110 height 154
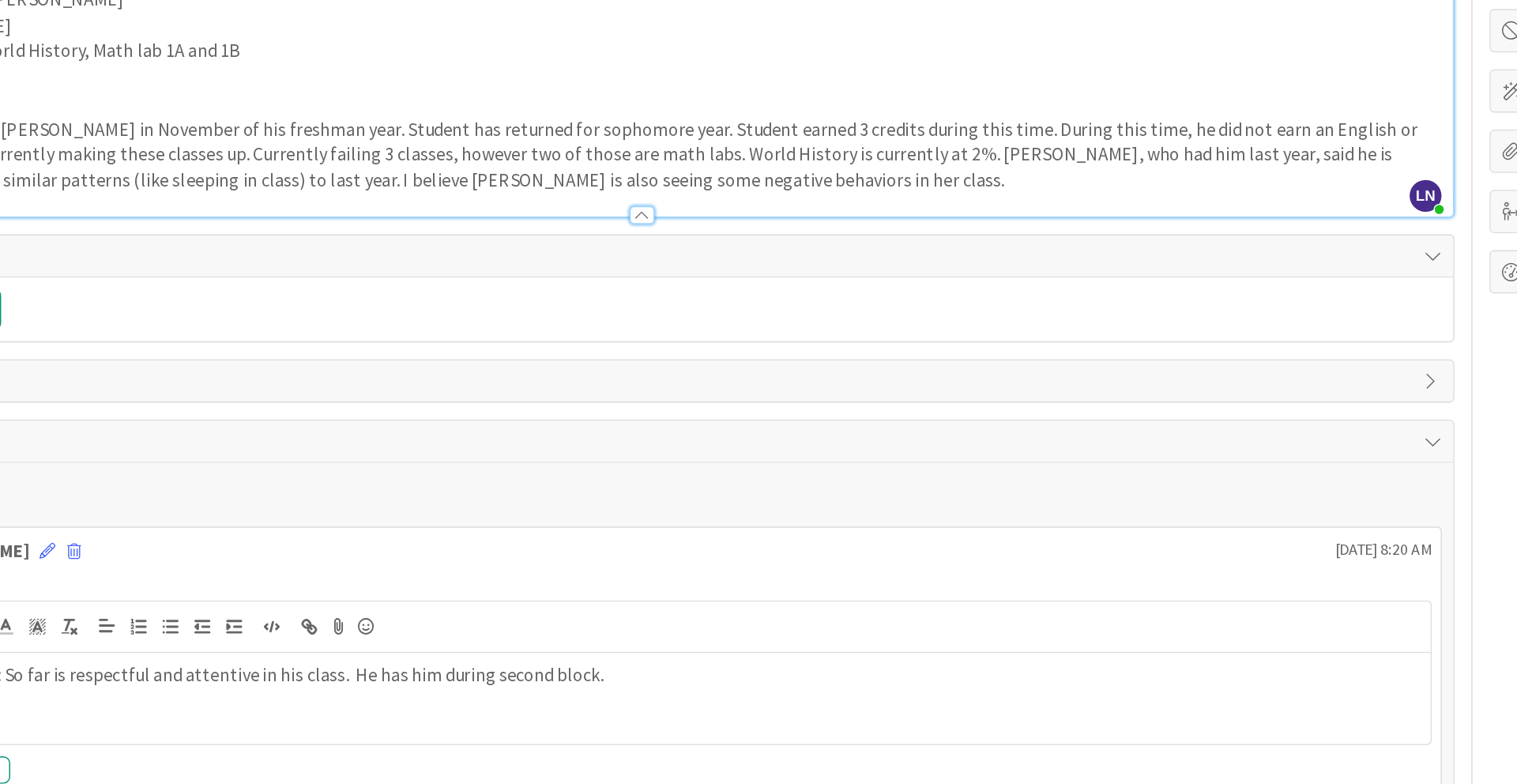
scroll to position [72, 0]
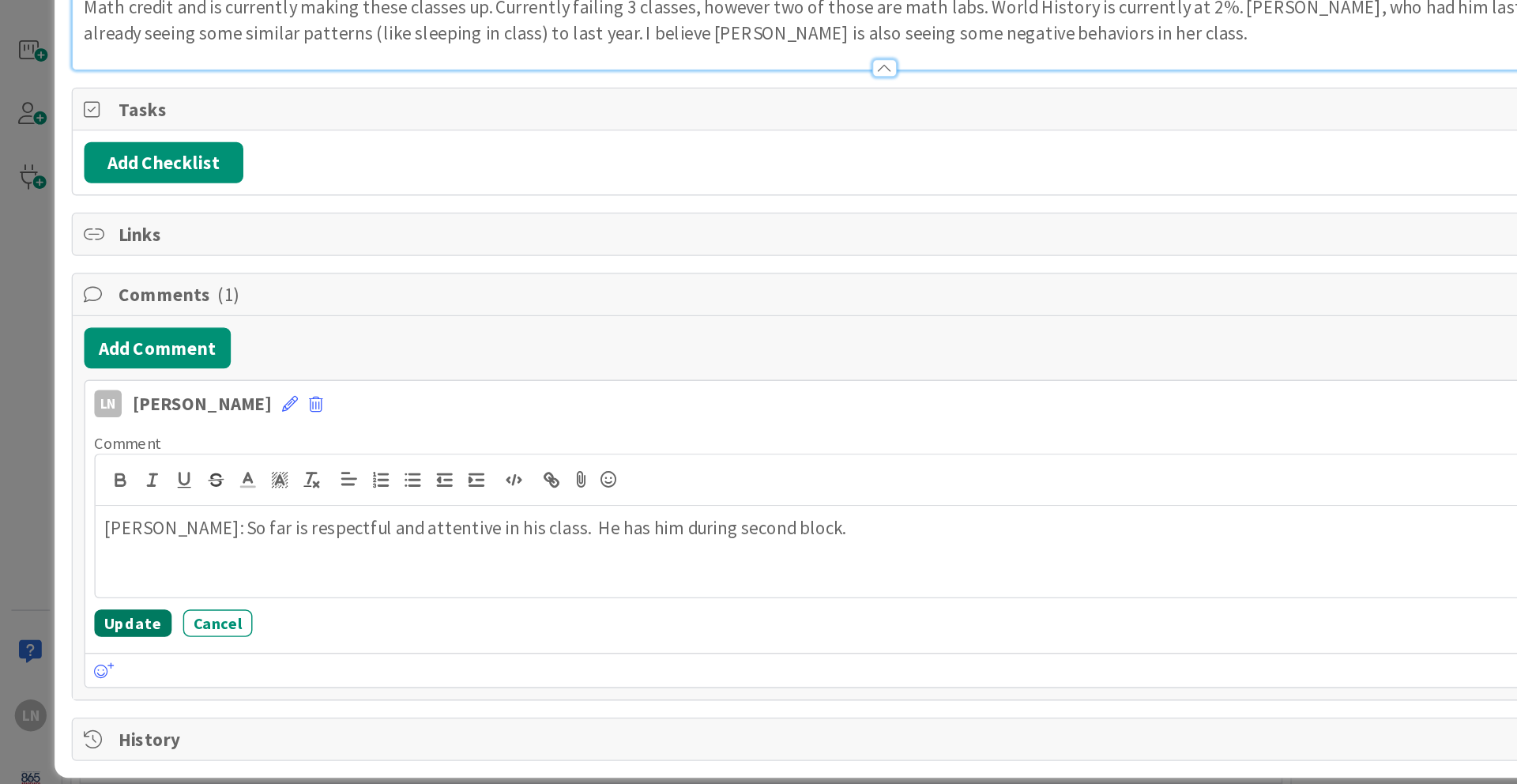
click at [101, 641] on button "Update" at bounding box center [93, 653] width 54 height 19
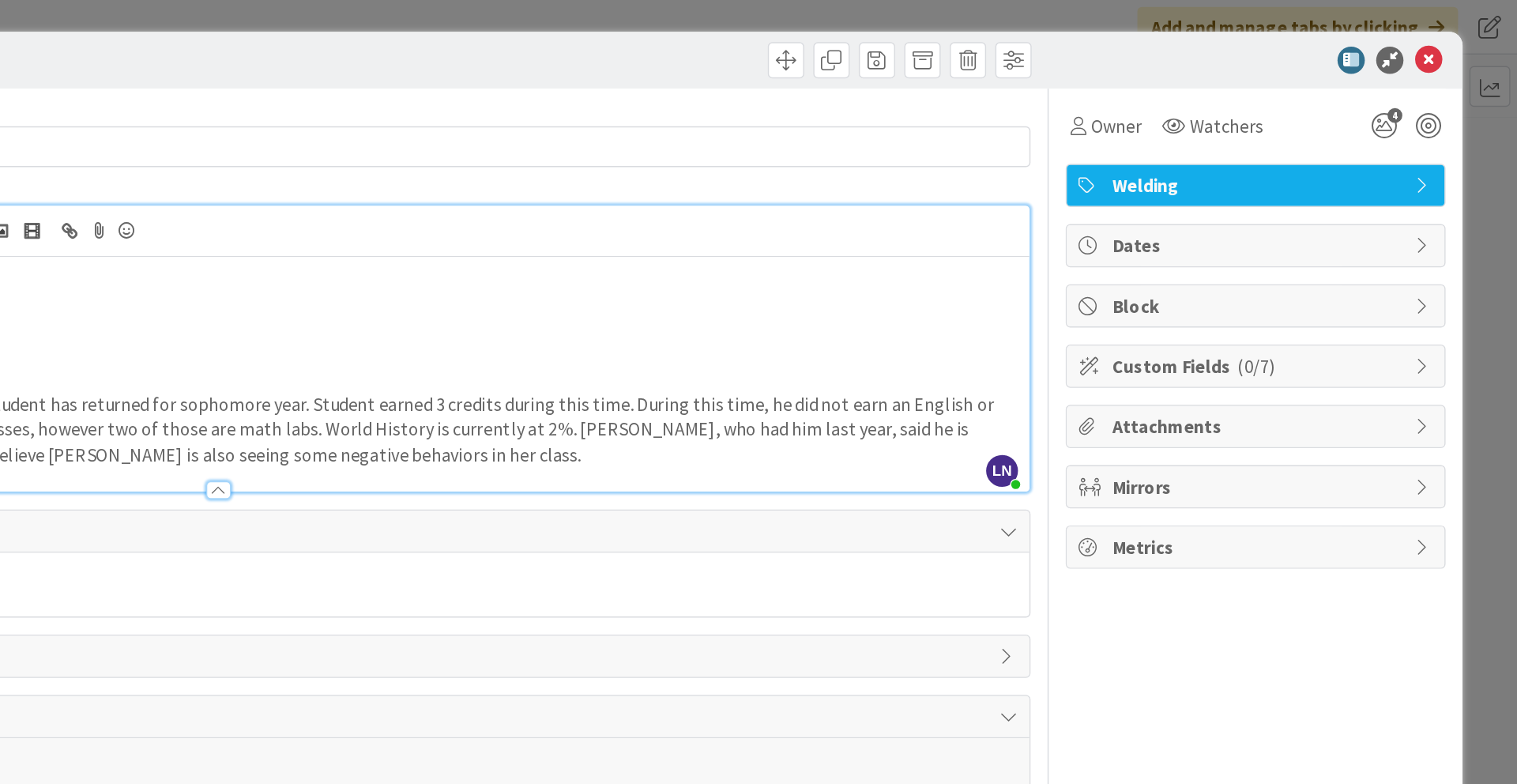
scroll to position [0, 0]
click at [1138, 40] on icon at bounding box center [1455, 41] width 19 height 19
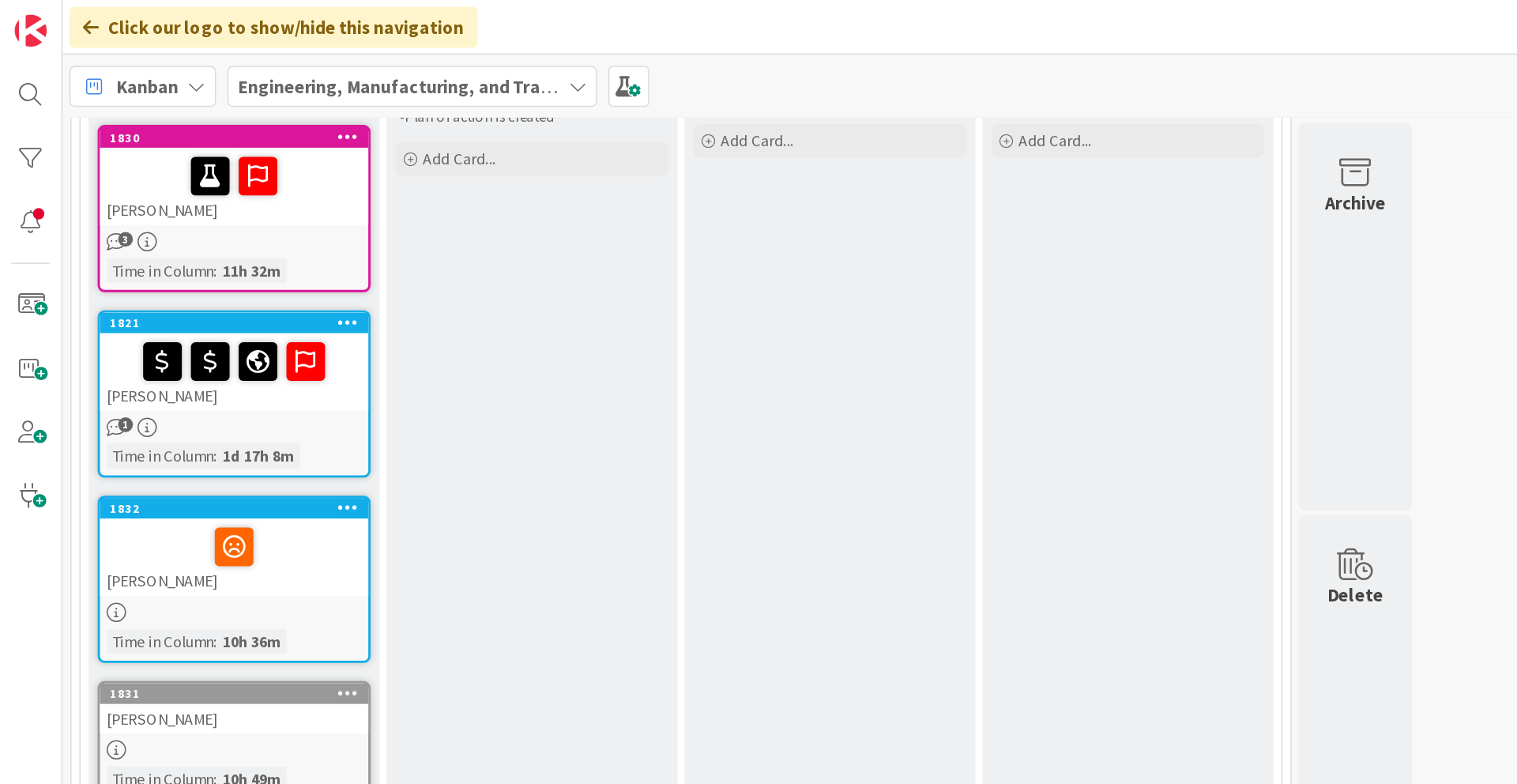
scroll to position [196, 0]
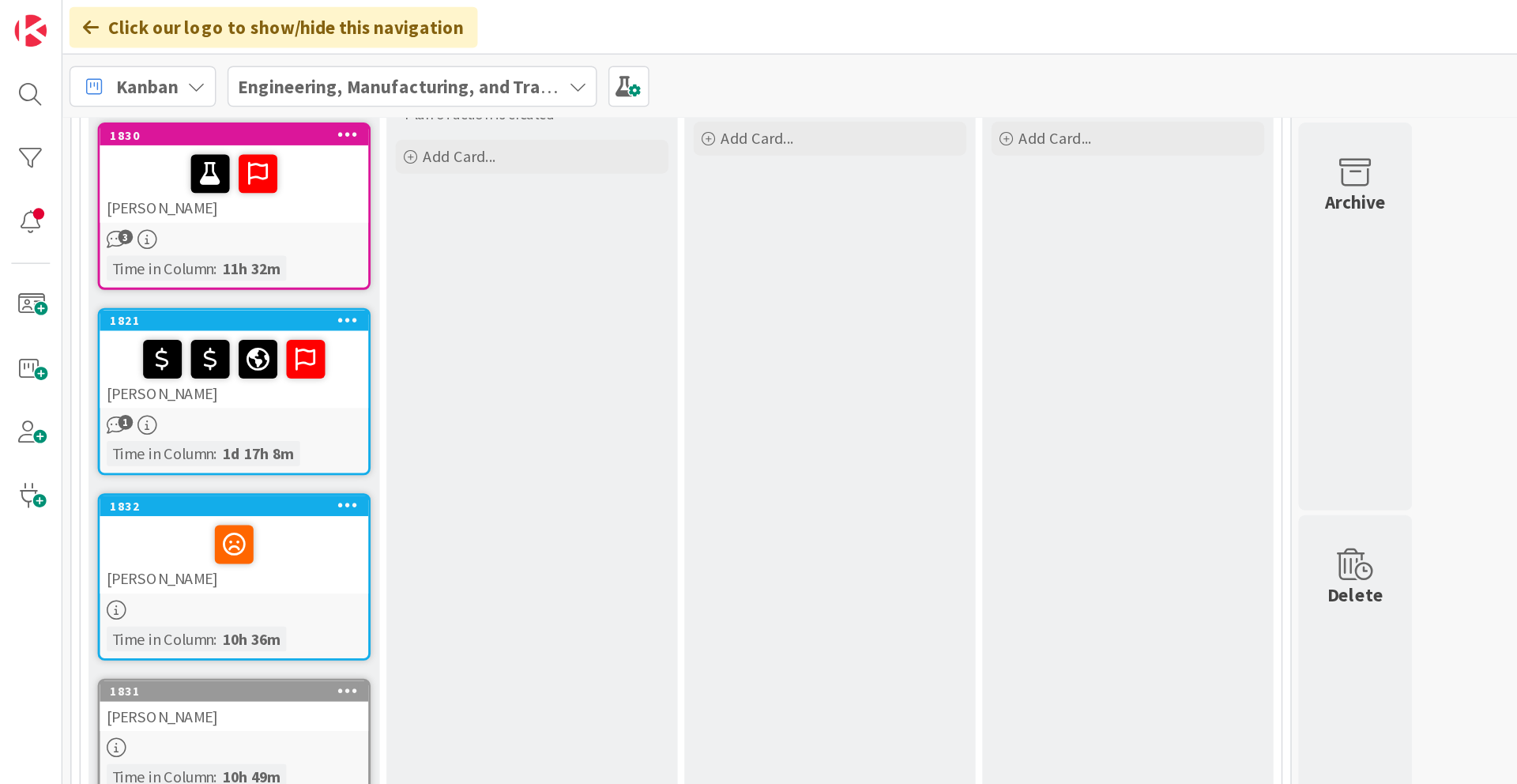
click at [240, 394] on div "[PERSON_NAME]" at bounding box center [162, 386] width 187 height 54
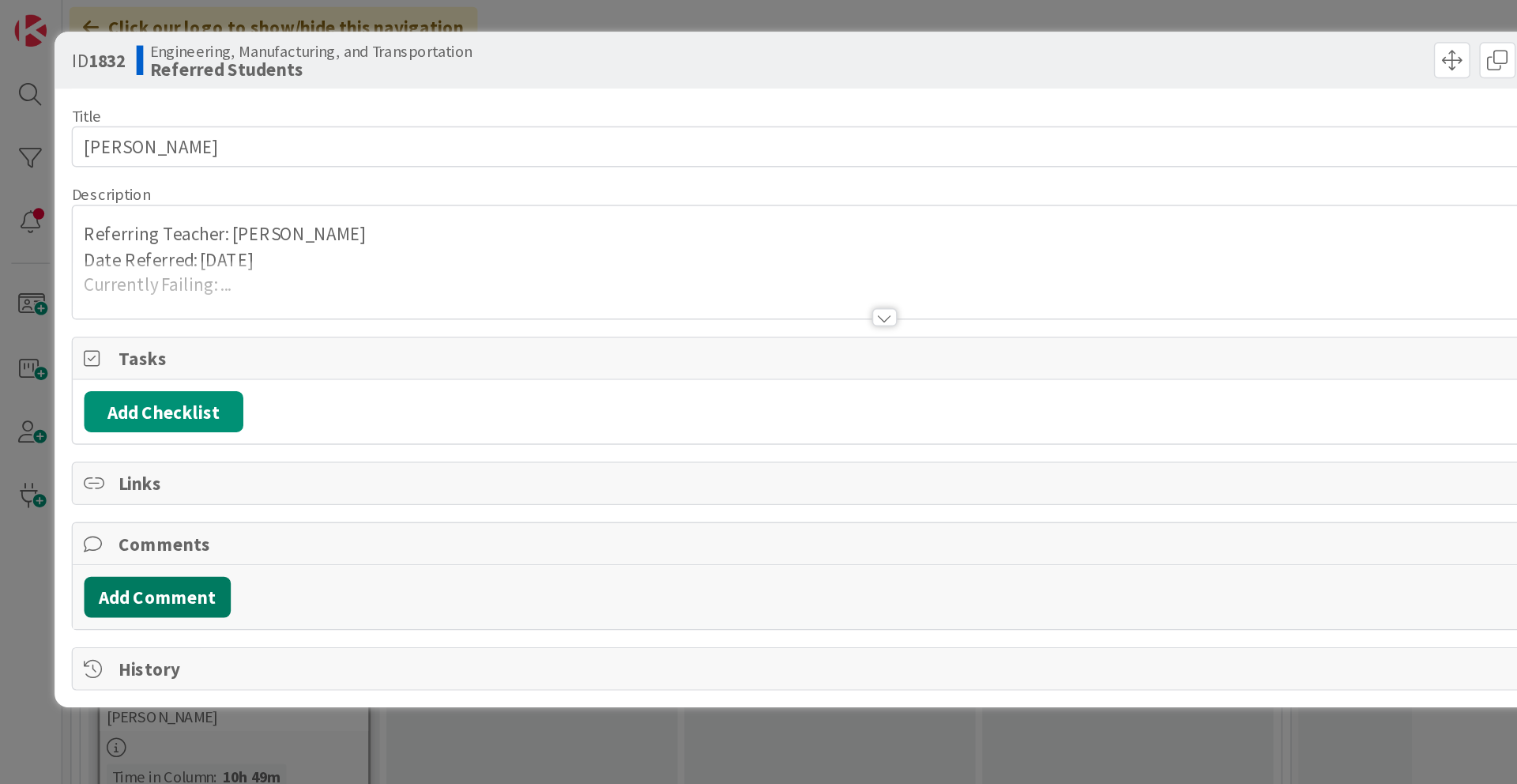
click at [142, 416] on button "Add Comment" at bounding box center [109, 415] width 102 height 29
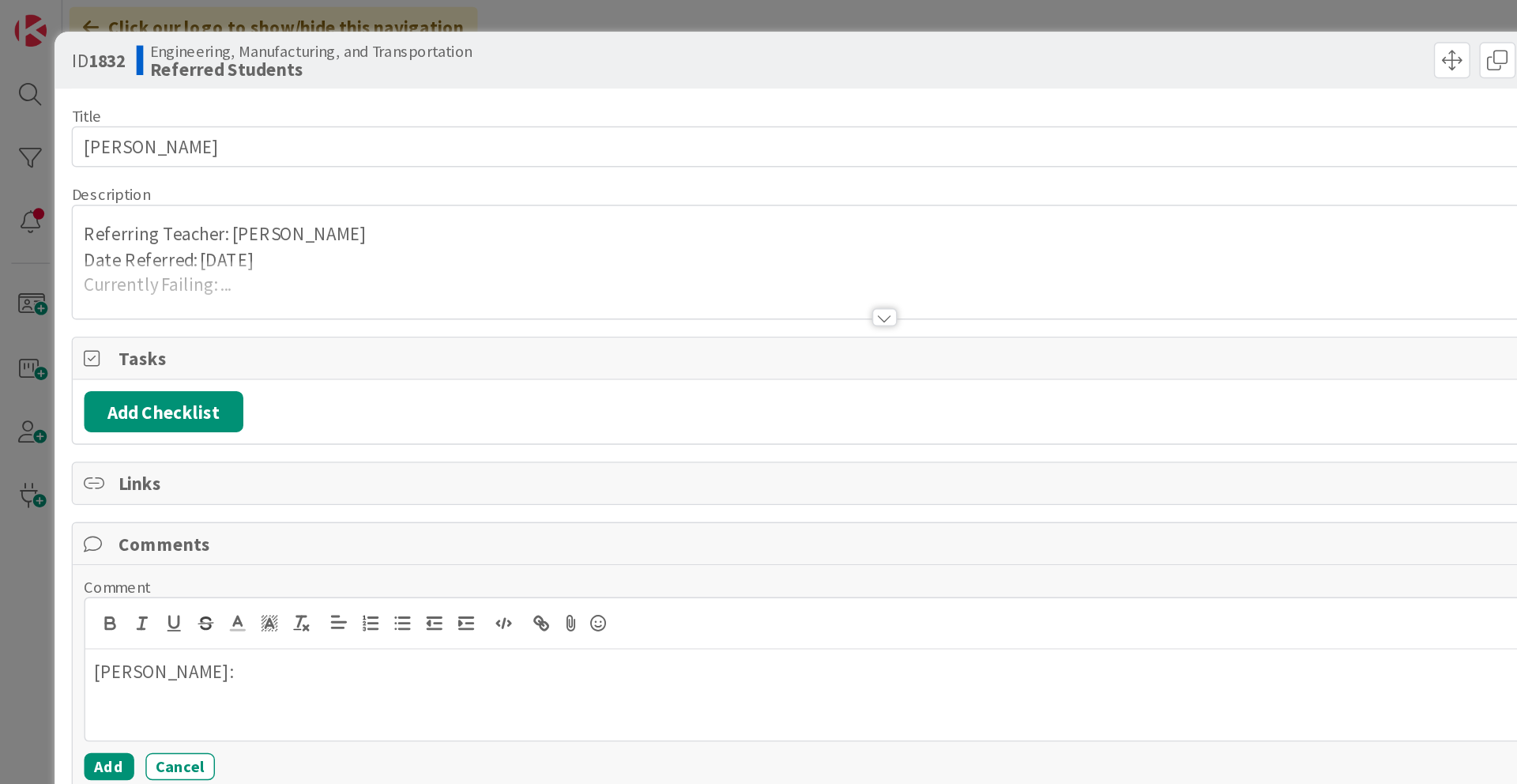
click at [608, 220] on div at bounding box center [614, 221] width 17 height 13
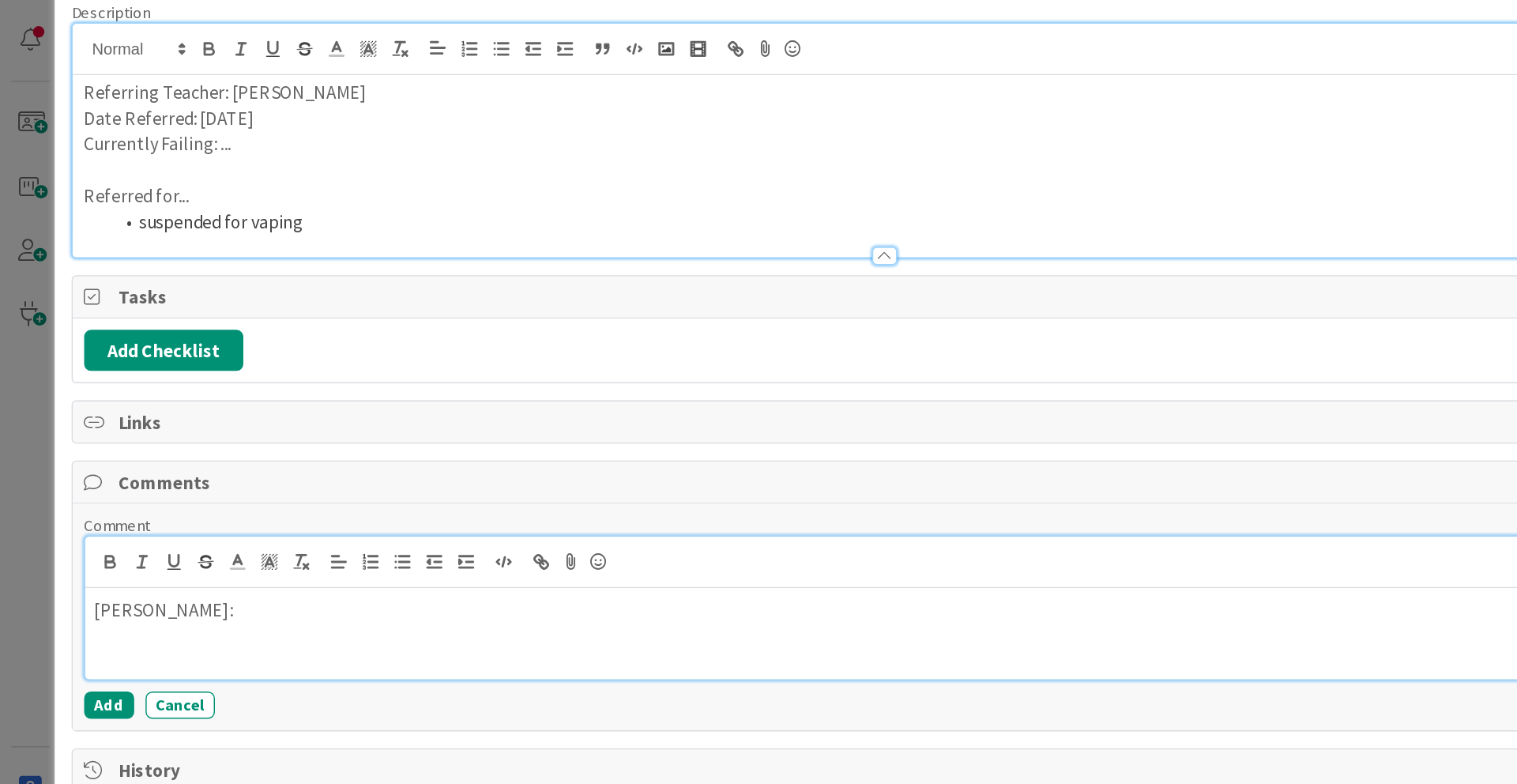
click at [331, 551] on p "[PERSON_NAME]:" at bounding box center [615, 551] width 1098 height 18
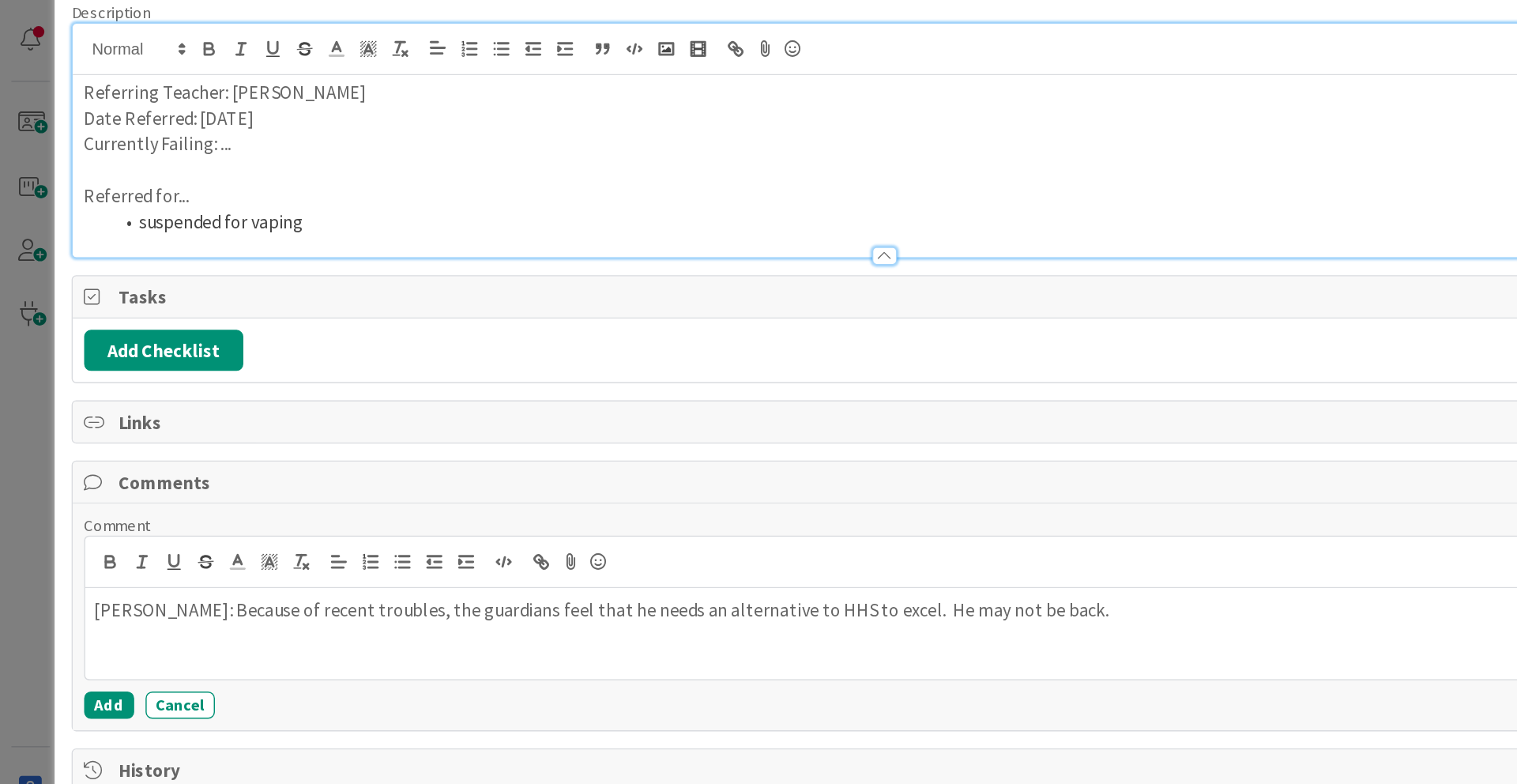
click at [868, 247] on p at bounding box center [615, 244] width 1112 height 18
click at [1055, 277] on li "suspended for vaping" at bounding box center [624, 281] width 1092 height 18
drag, startPoint x: 1055, startPoint y: 277, endPoint x: 963, endPoint y: 280, distance: 92.0
click at [963, 280] on li "suspended for vaping" at bounding box center [624, 281] width 1092 height 18
click at [985, 313] on div "Title 15 / 128 [PERSON_NAME] Description LN [PERSON_NAME] just joined Referring…" at bounding box center [614, 369] width 1129 height 615
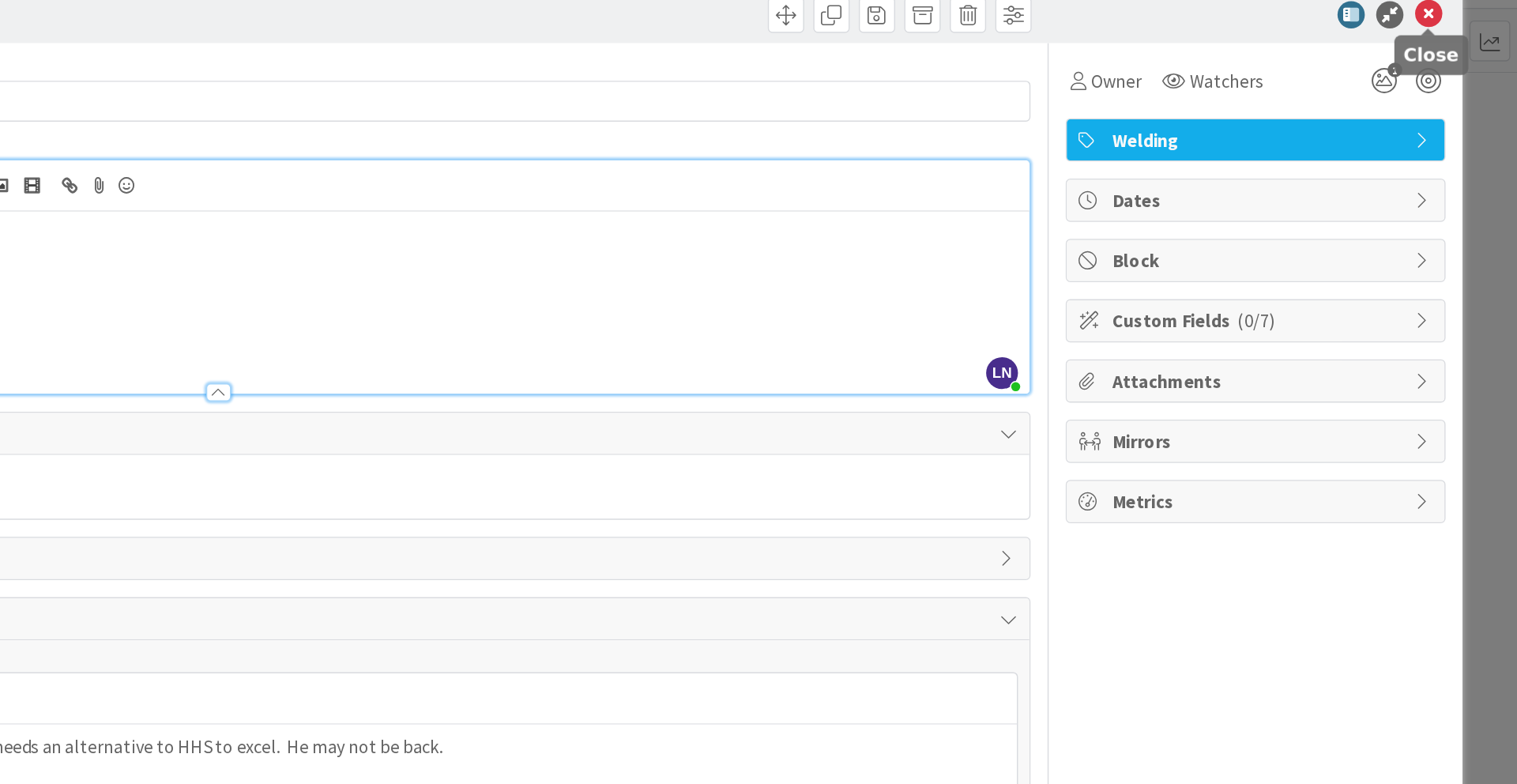
click at [1138, 45] on icon at bounding box center [1455, 41] width 19 height 19
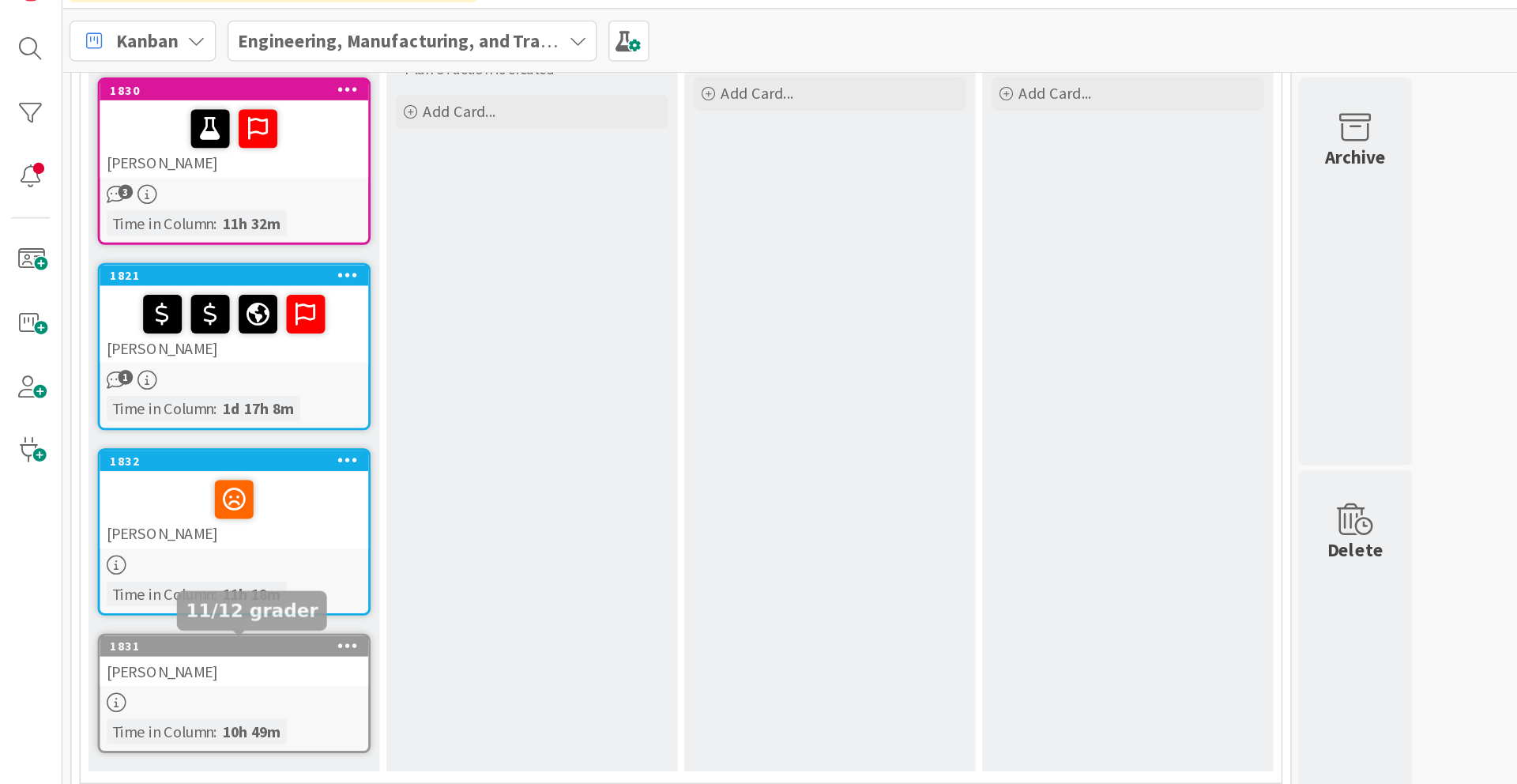
click at [206, 484] on div "1831" at bounding box center [166, 480] width 179 height 11
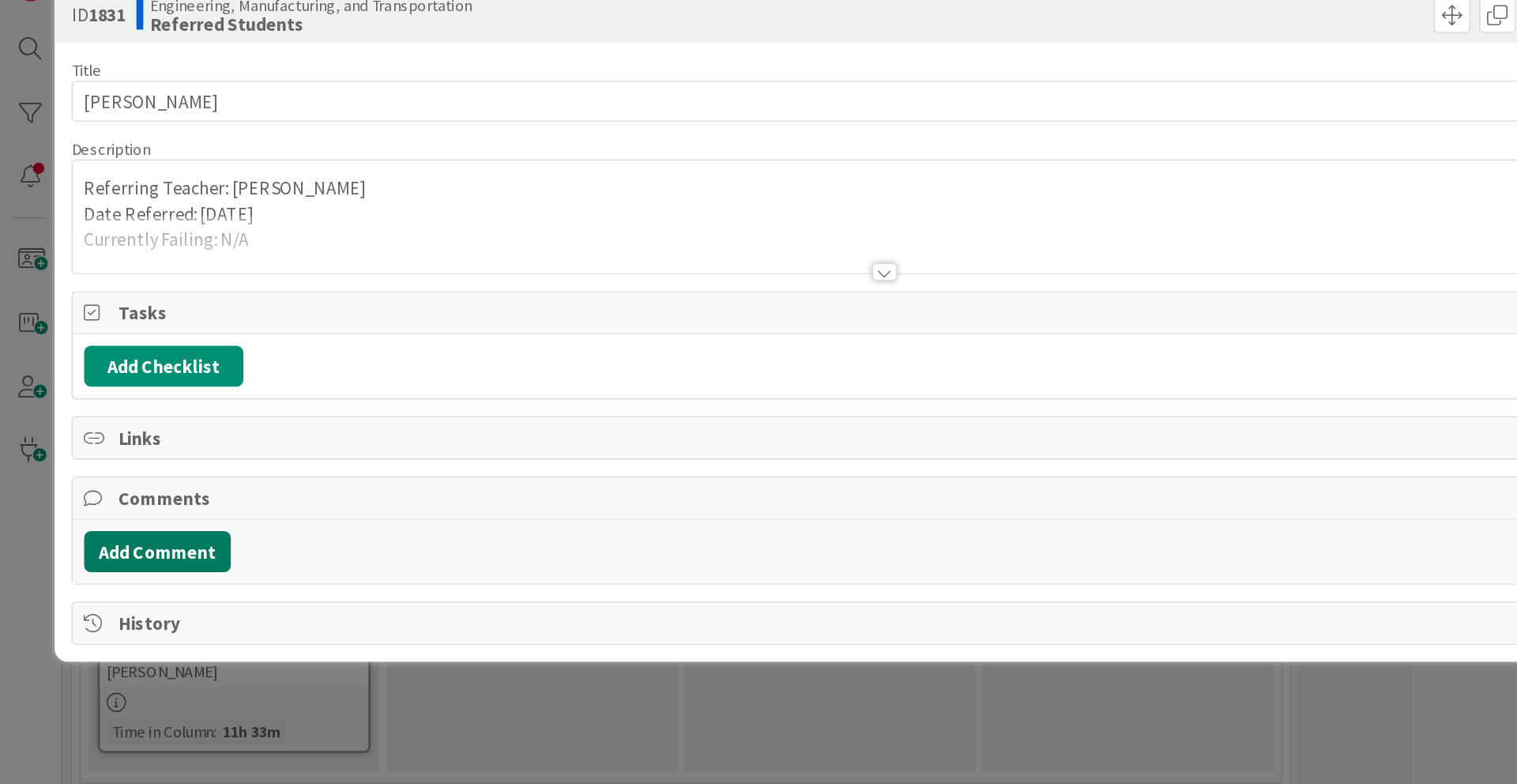
click at [141, 414] on button "Add Comment" at bounding box center [109, 415] width 102 height 29
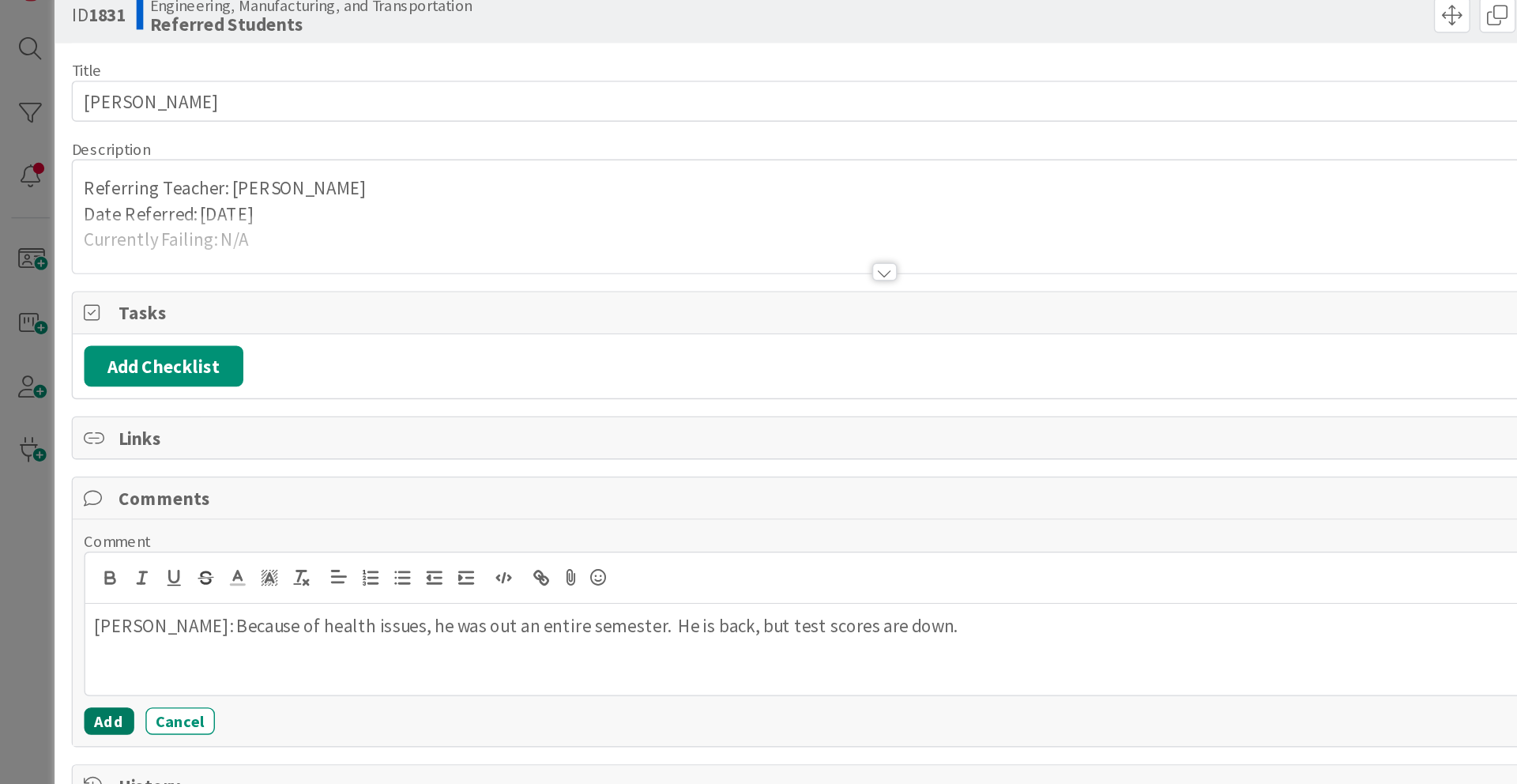
click at [76, 530] on button "Add" at bounding box center [76, 532] width 35 height 19
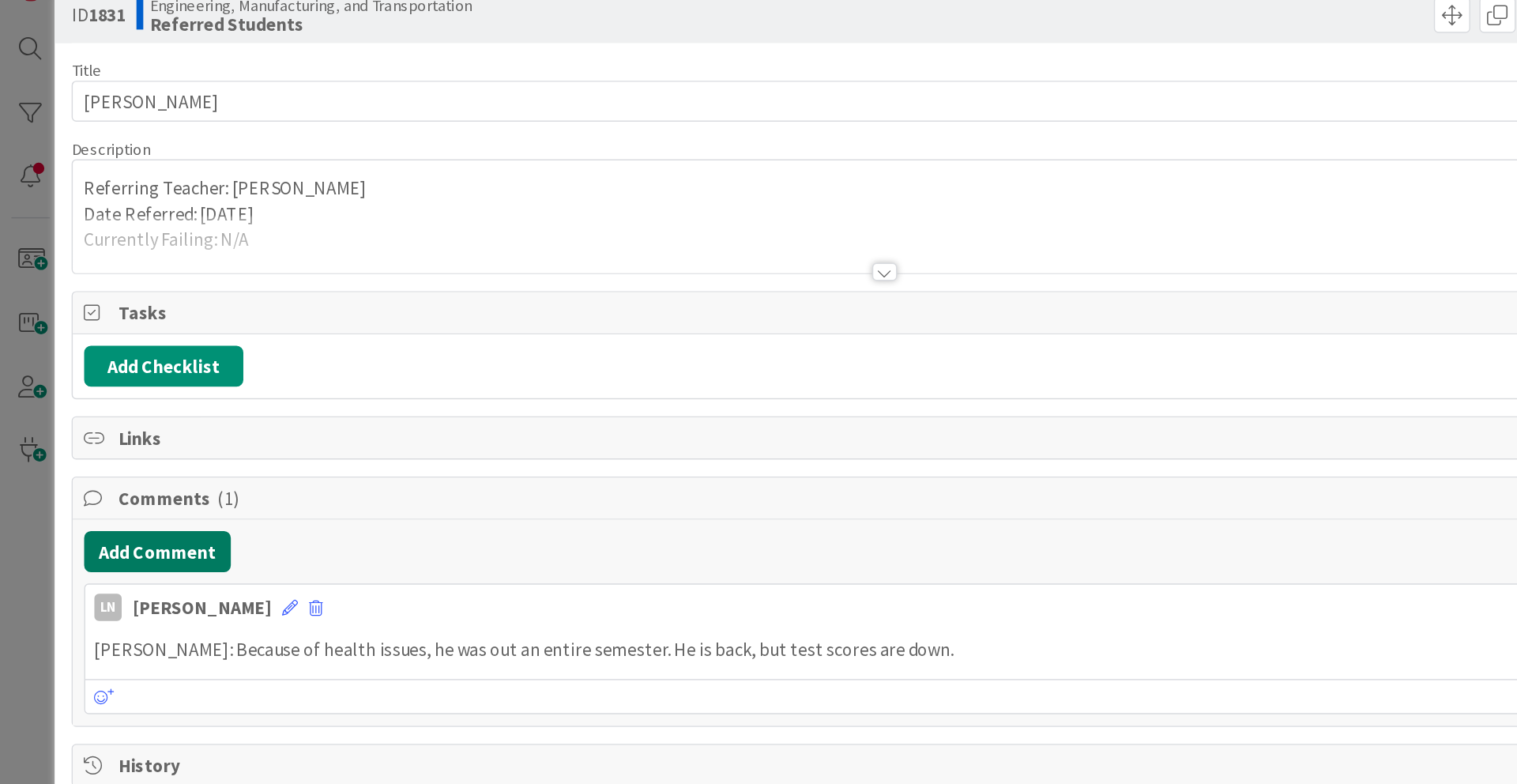
click at [134, 418] on button "Add Comment" at bounding box center [109, 415] width 102 height 29
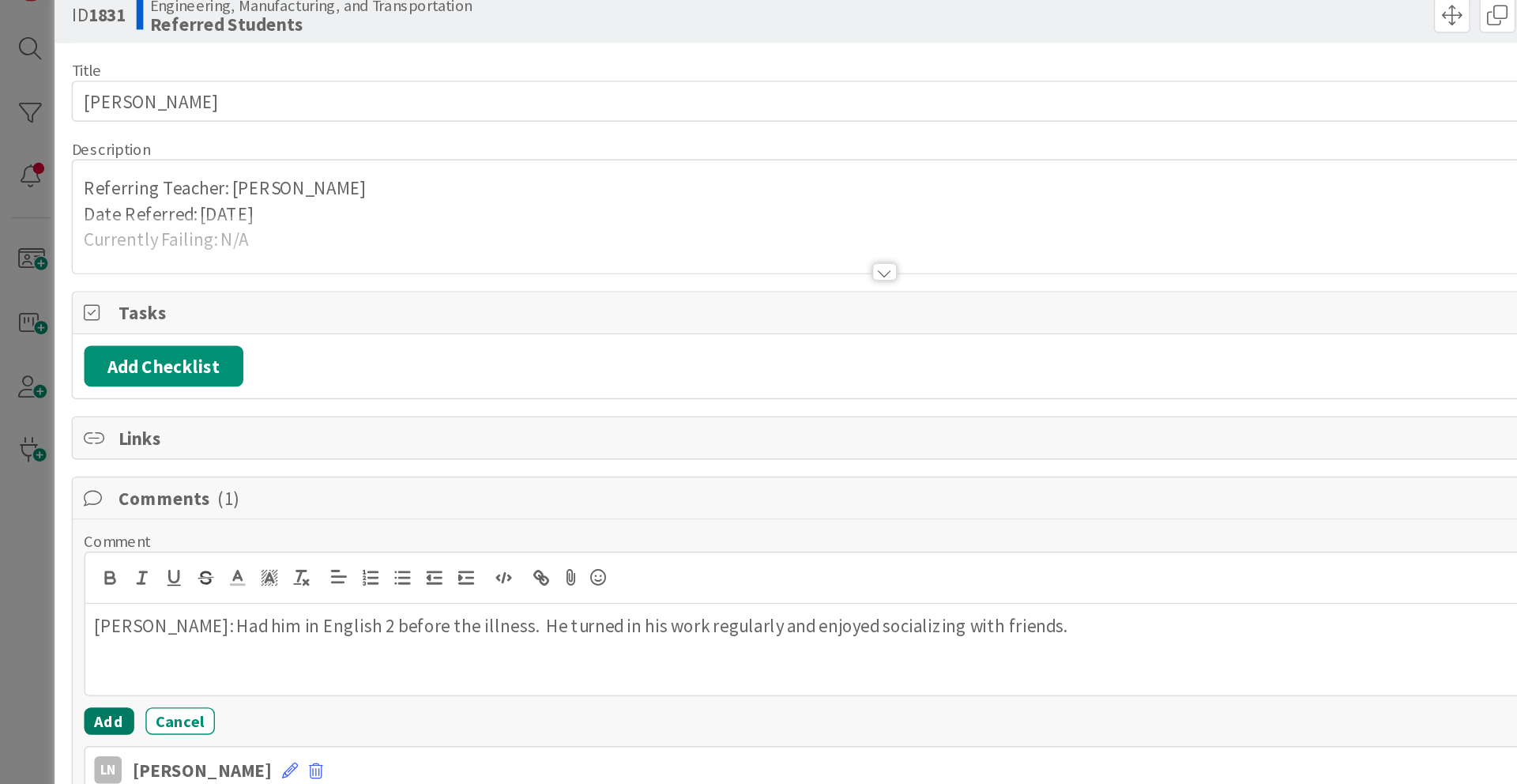
click at [80, 527] on button "Add" at bounding box center [76, 532] width 35 height 19
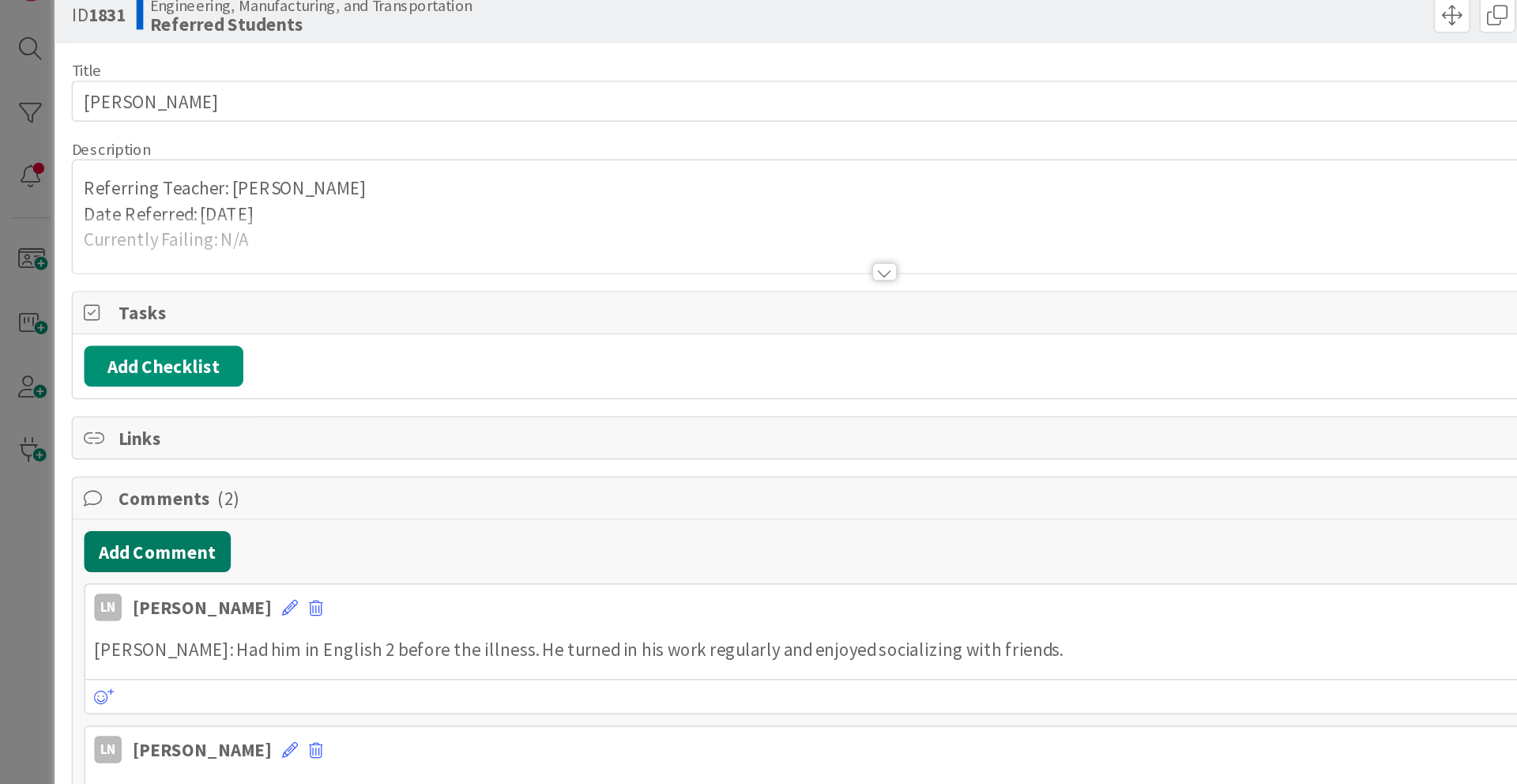
click at [127, 420] on button "Add Comment" at bounding box center [109, 415] width 102 height 29
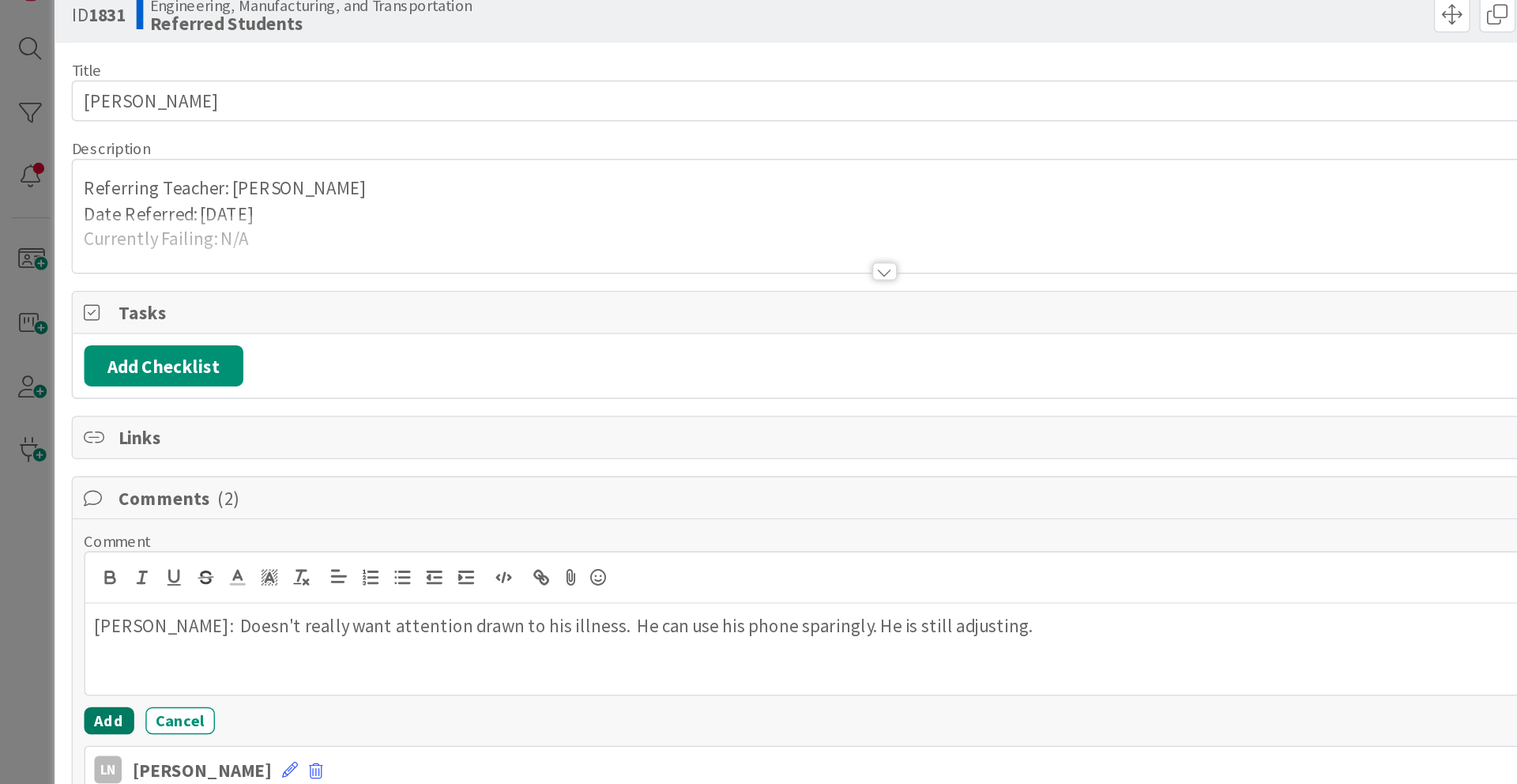
click at [67, 527] on button "Add" at bounding box center [76, 532] width 35 height 19
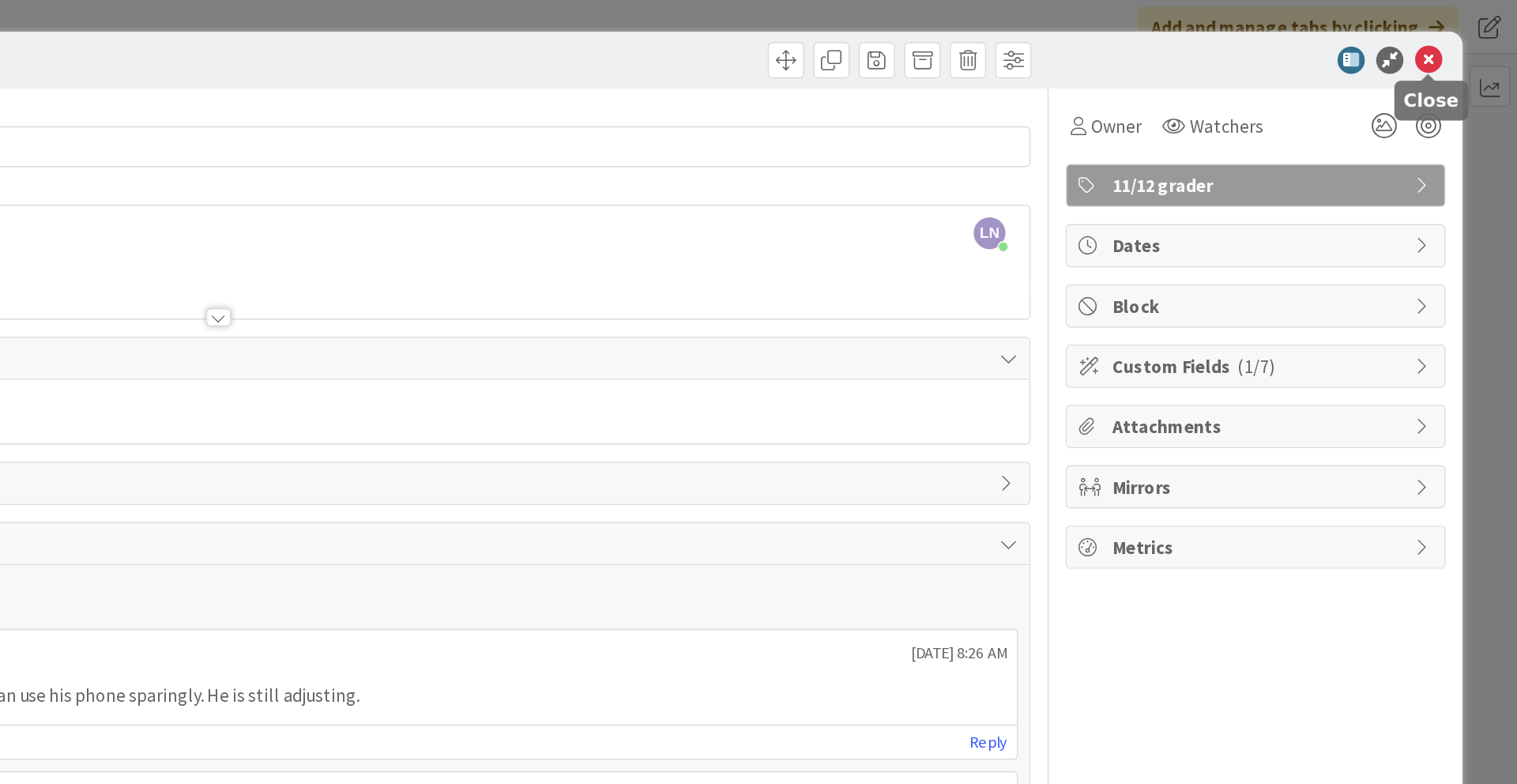
click at [1138, 44] on icon at bounding box center [1455, 41] width 19 height 19
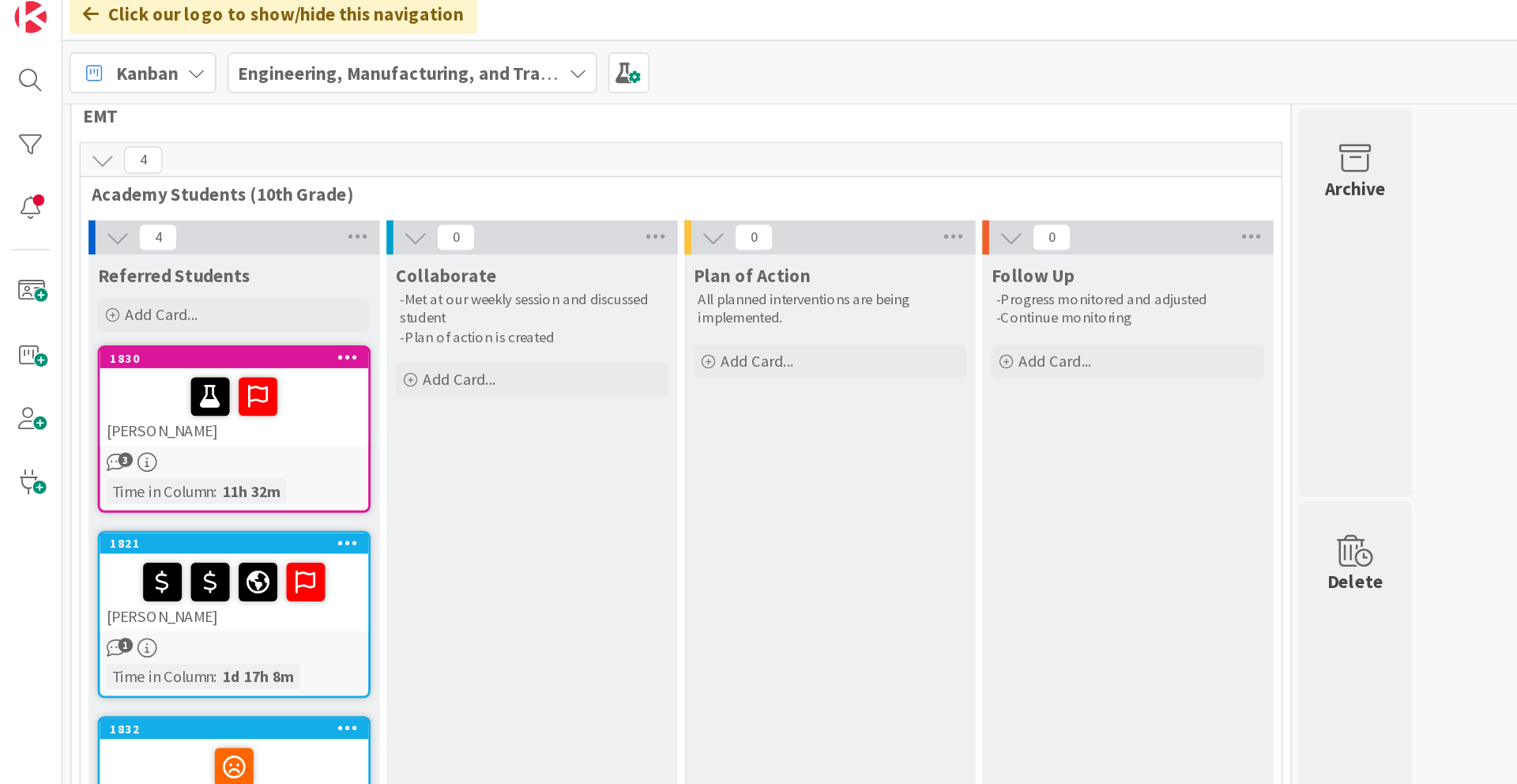
scroll to position [24, 0]
